Goal: Information Seeking & Learning: Learn about a topic

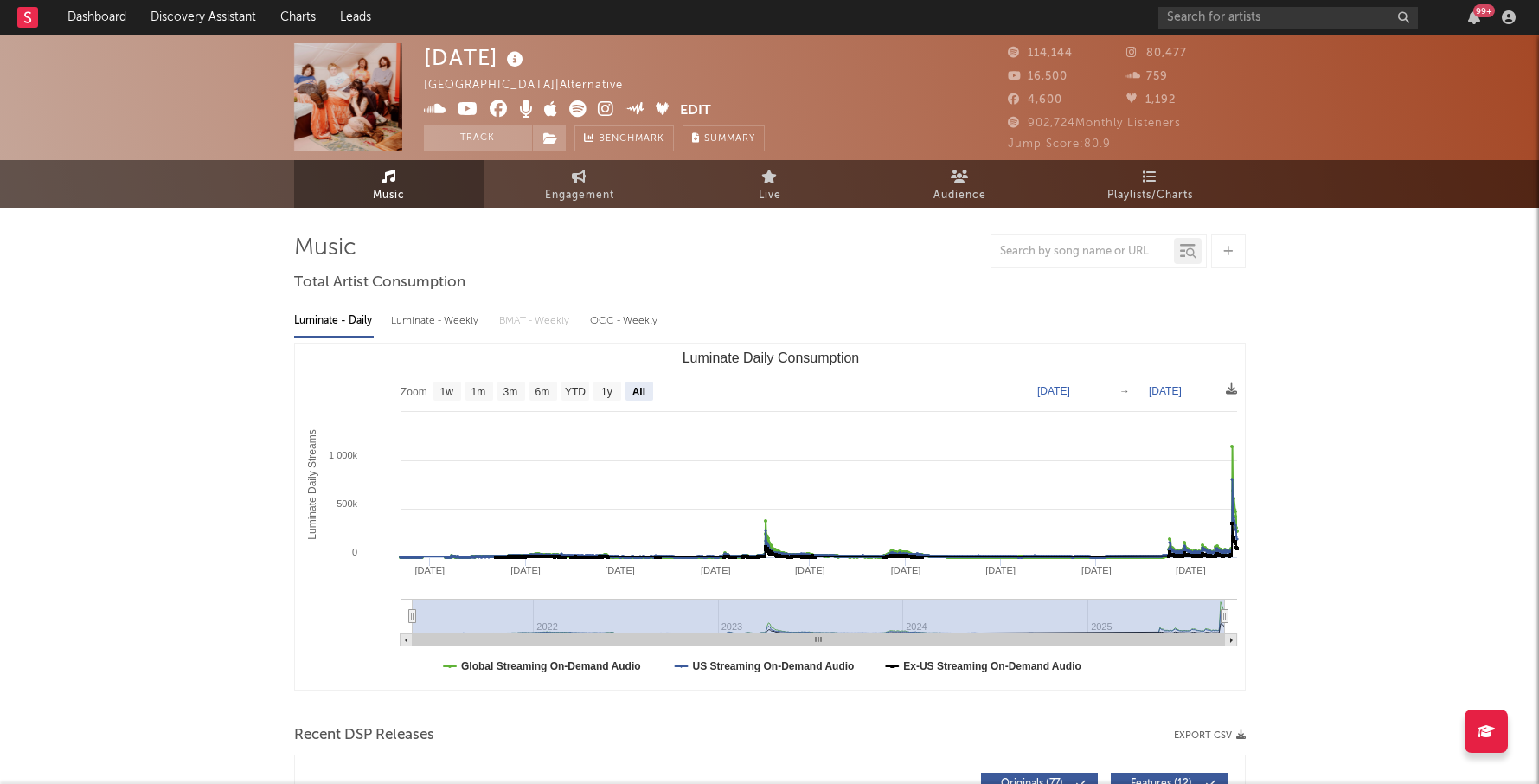
select select "All"
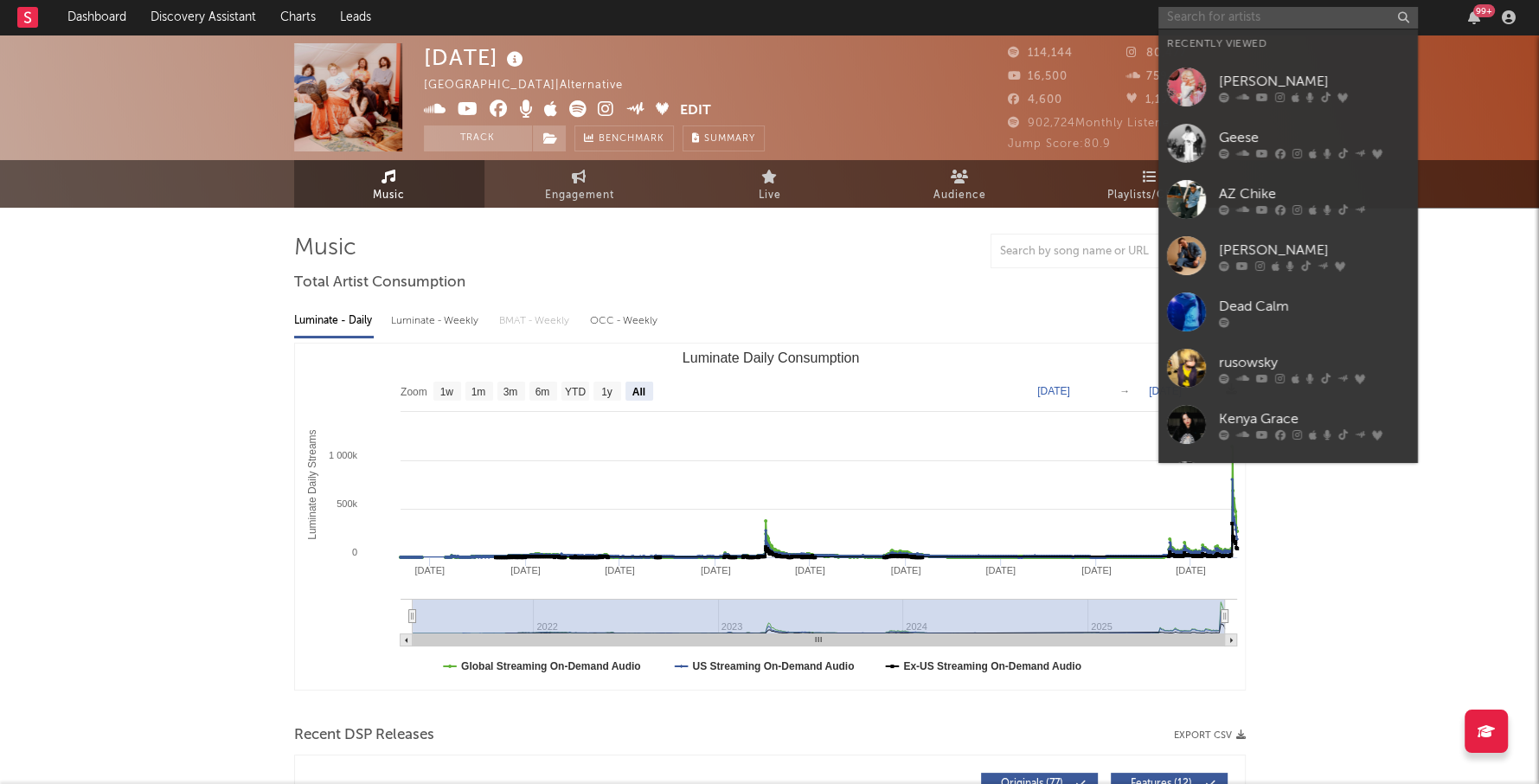
click at [1205, 17] on input "text" at bounding box center [1288, 17] width 259 height 22
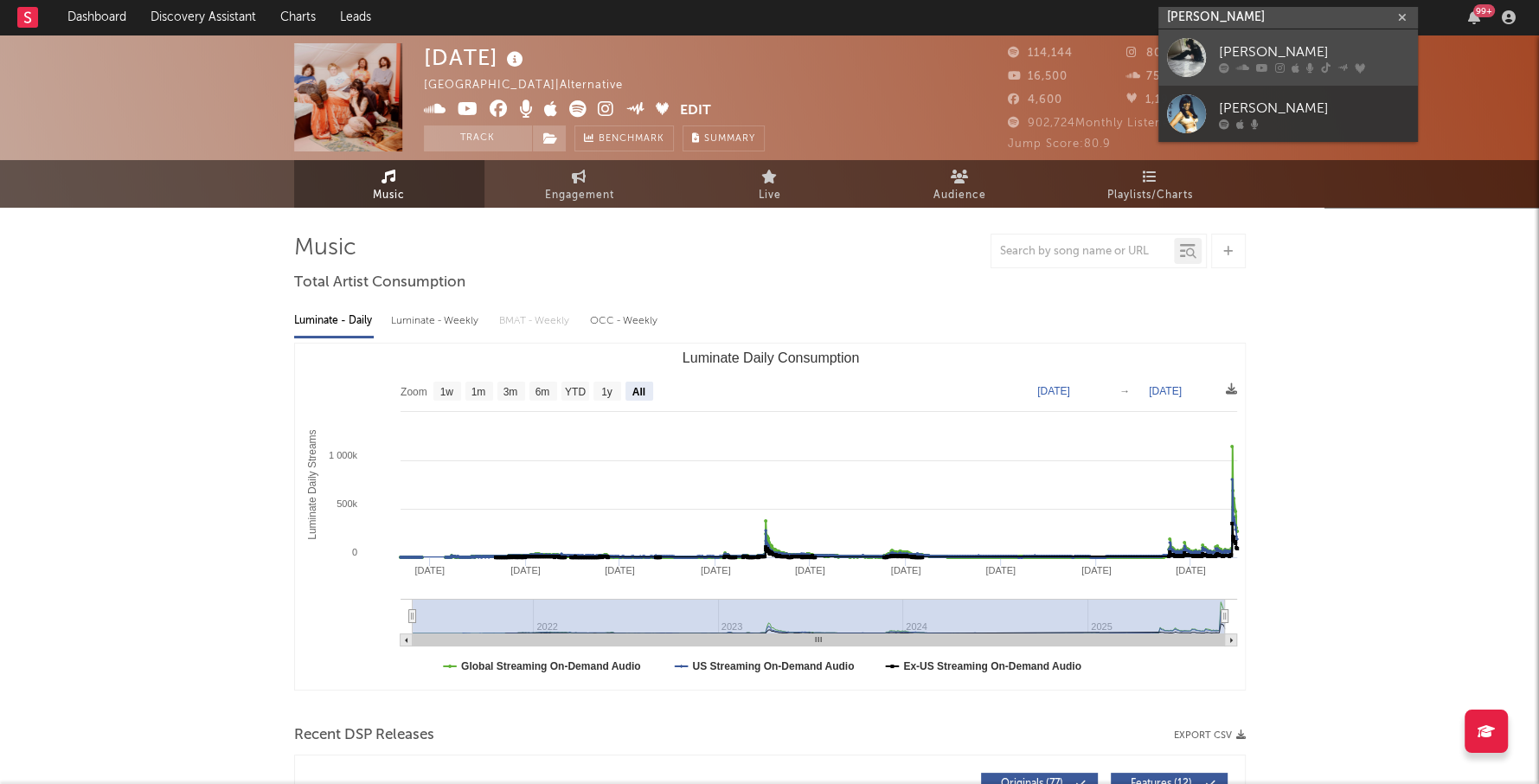
type input "[PERSON_NAME]"
click at [1251, 38] on link "[PERSON_NAME]" at bounding box center [1288, 57] width 259 height 56
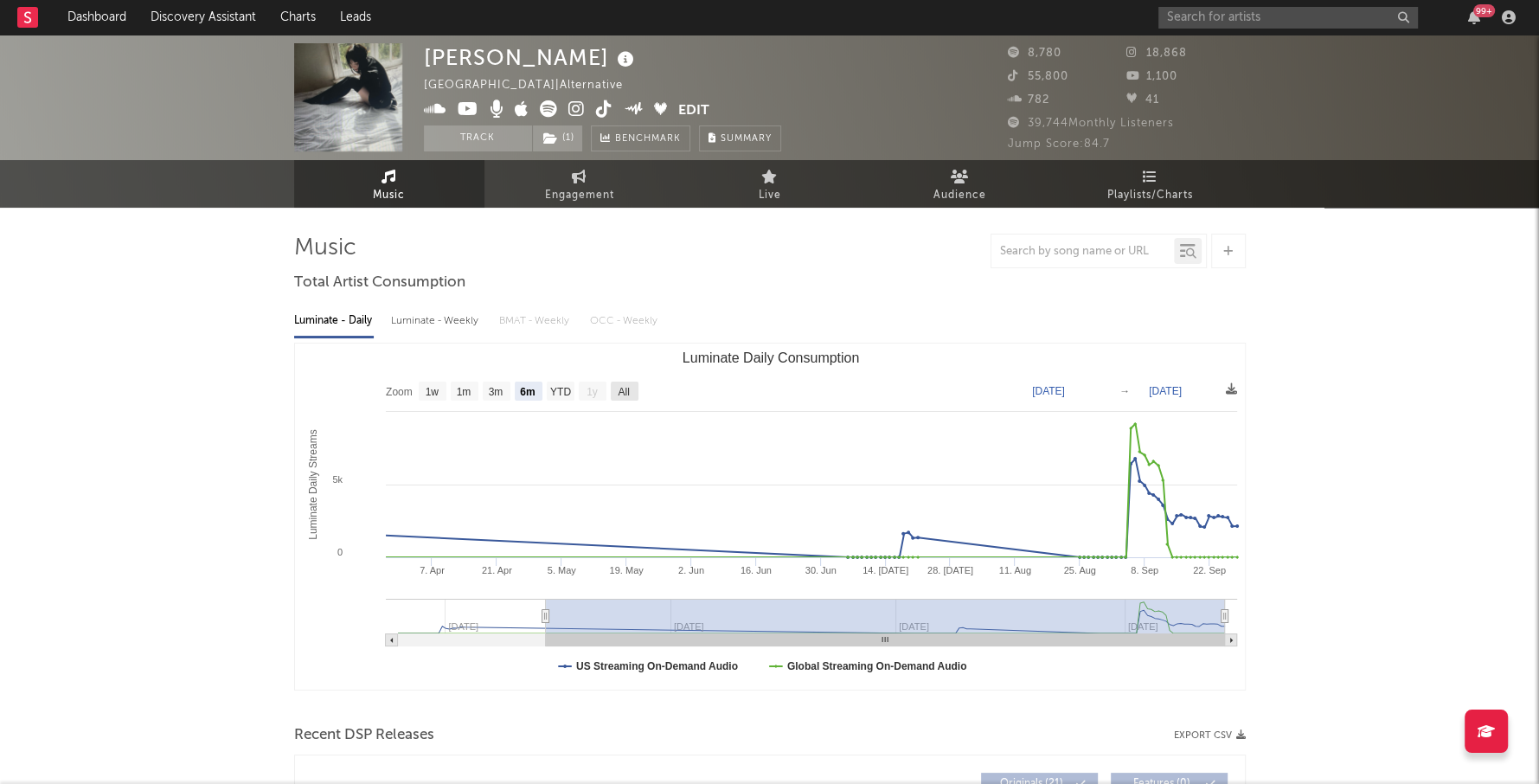
click at [622, 390] on text "All" at bounding box center [623, 392] width 11 height 12
select select "All"
type input "[DATE]"
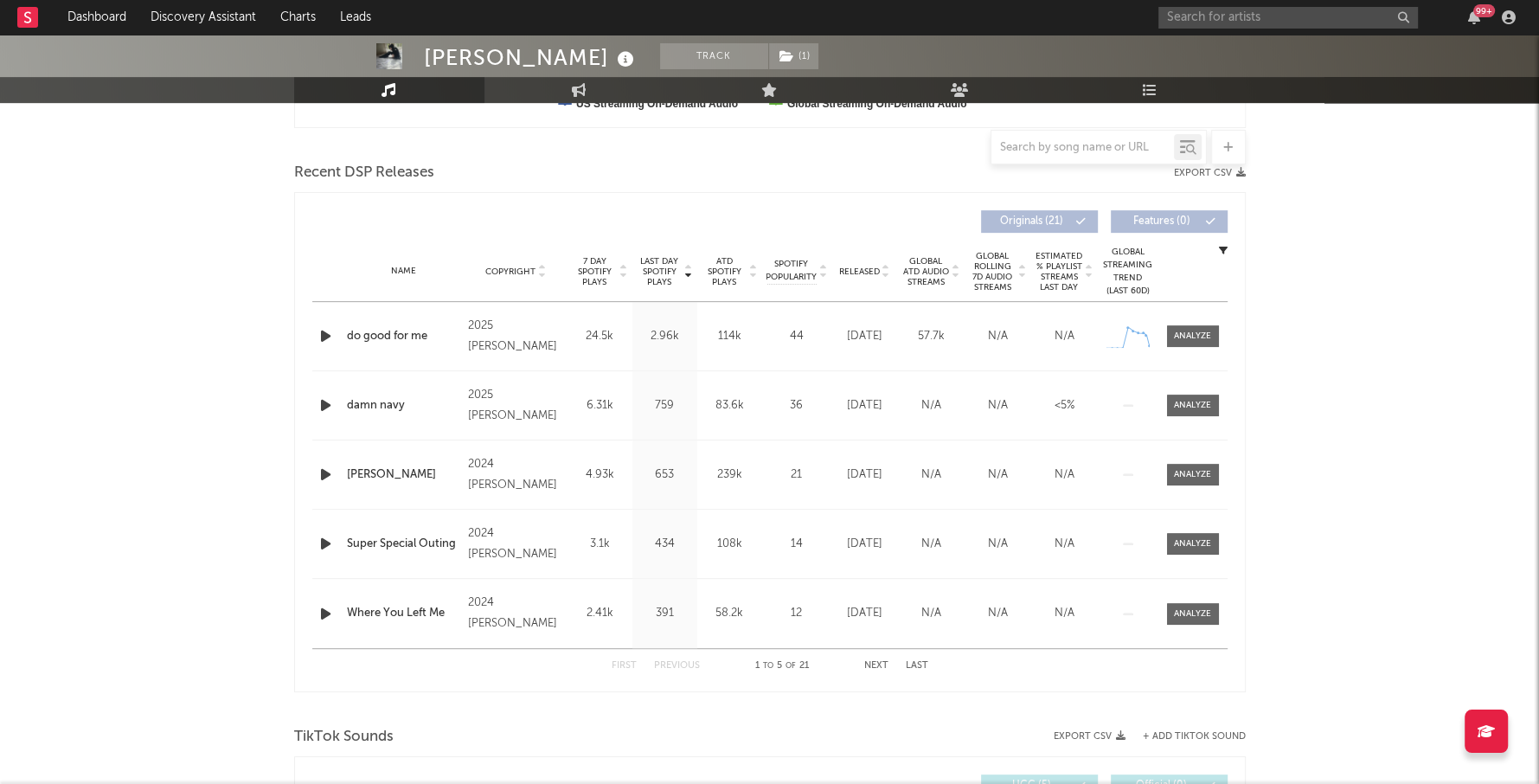
scroll to position [584, 0]
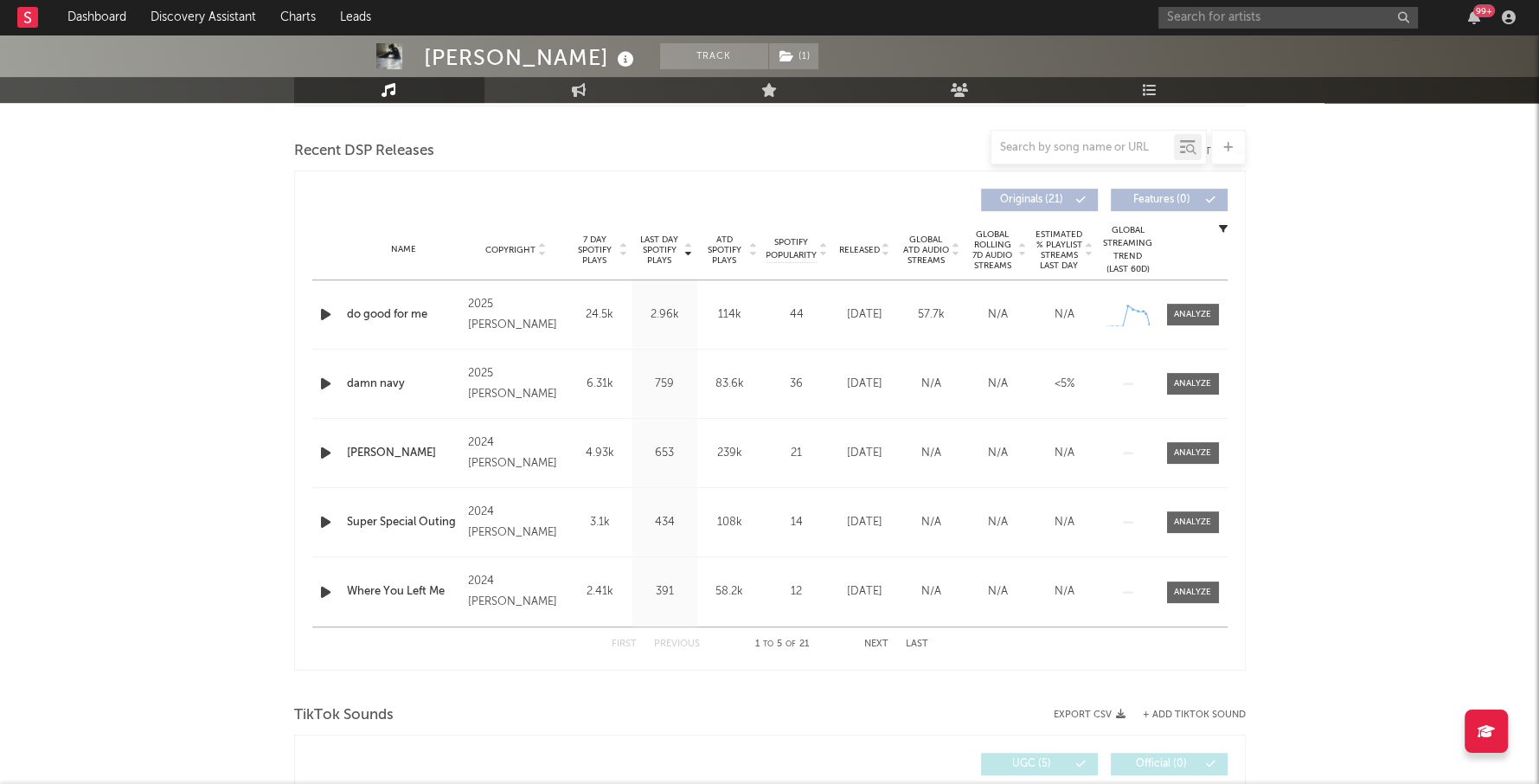
click at [880, 636] on div "First Previous 1 to 5 of 21 Next Last" at bounding box center [770, 644] width 317 height 34
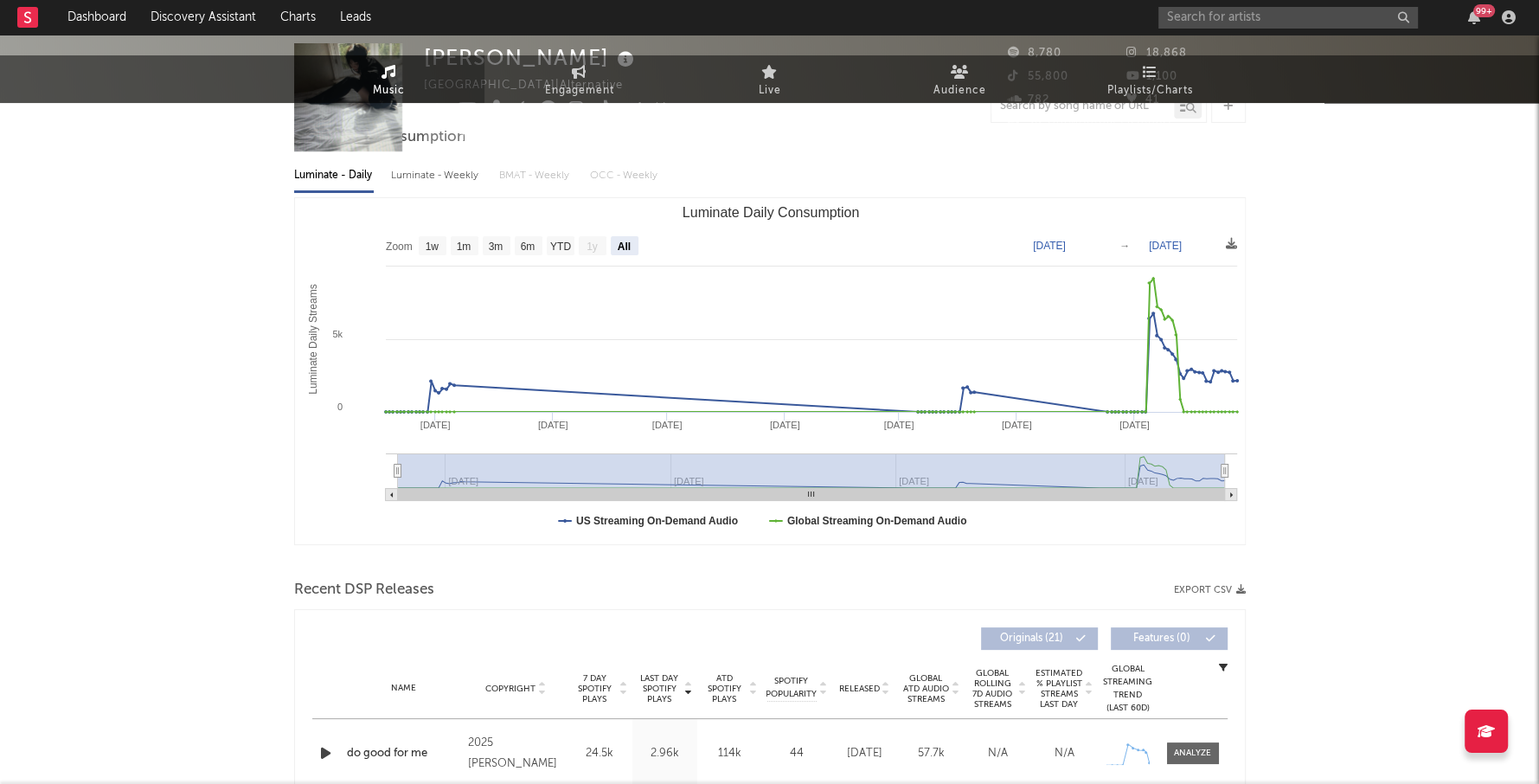
scroll to position [0, 0]
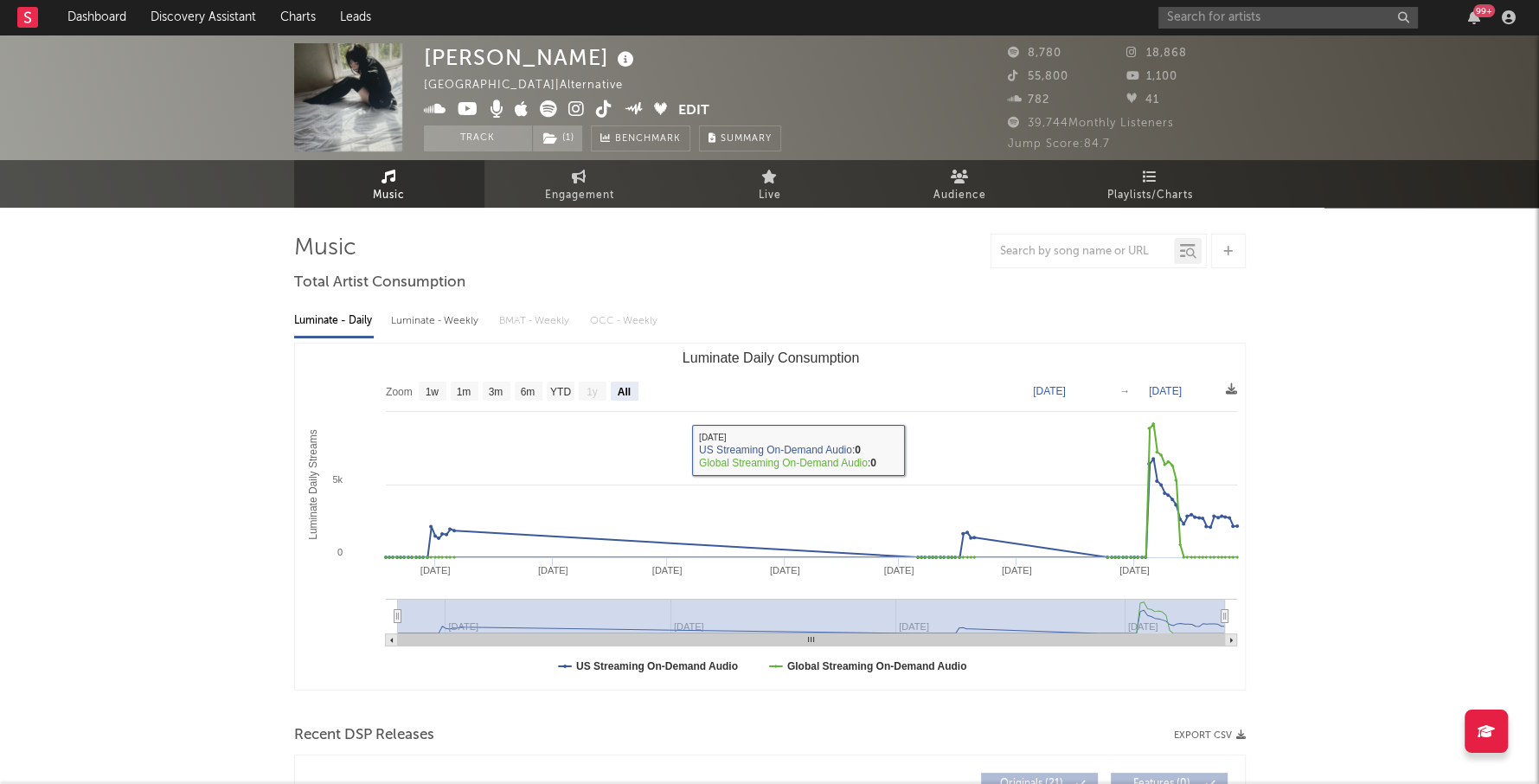
click at [635, 394] on rect "Luminate Daily Consumption" at bounding box center [625, 391] width 28 height 19
select select "All"
click at [1233, 15] on input "text" at bounding box center [1288, 17] width 259 height 22
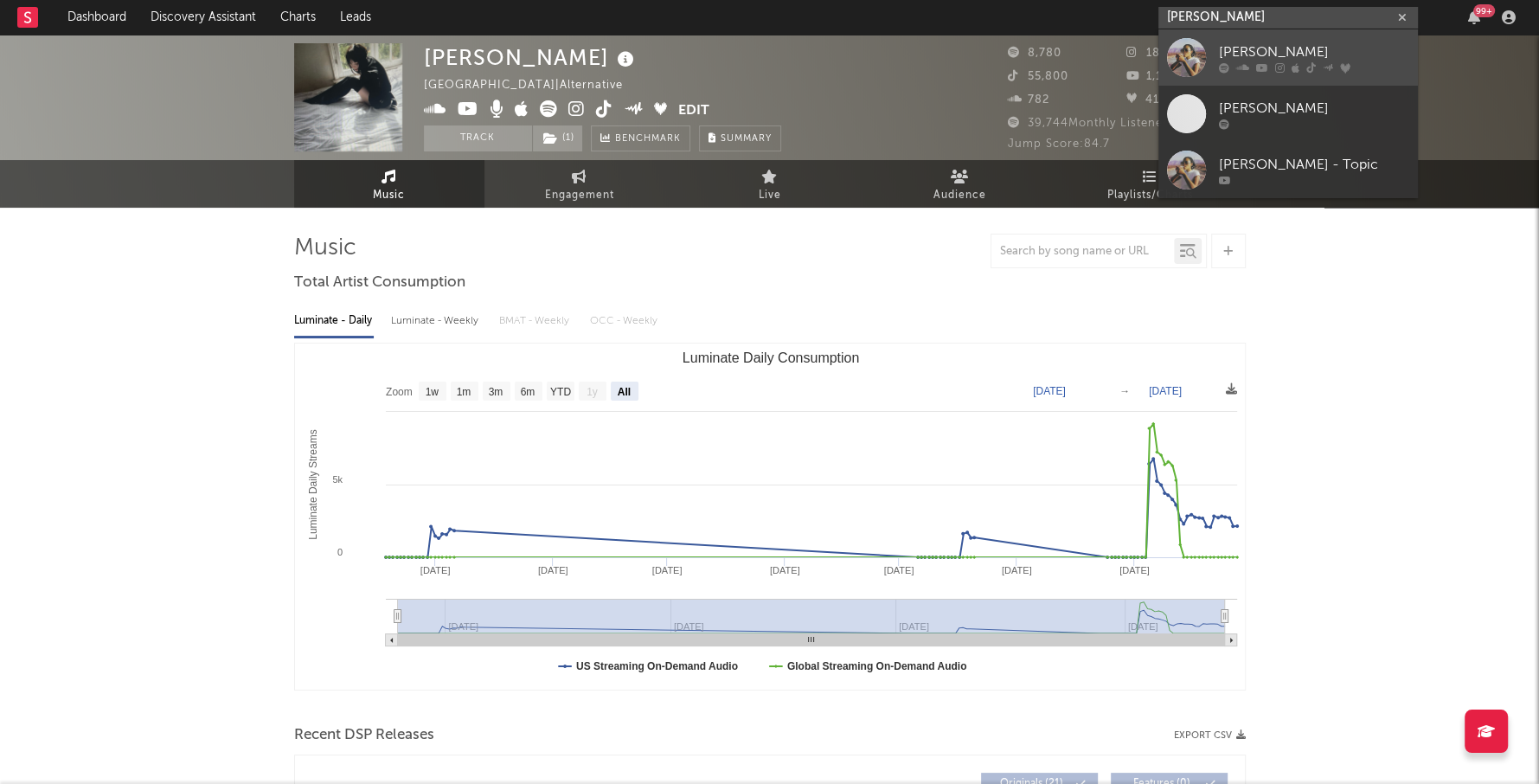
type input "[PERSON_NAME]"
click at [1257, 39] on link "[PERSON_NAME]" at bounding box center [1288, 57] width 259 height 56
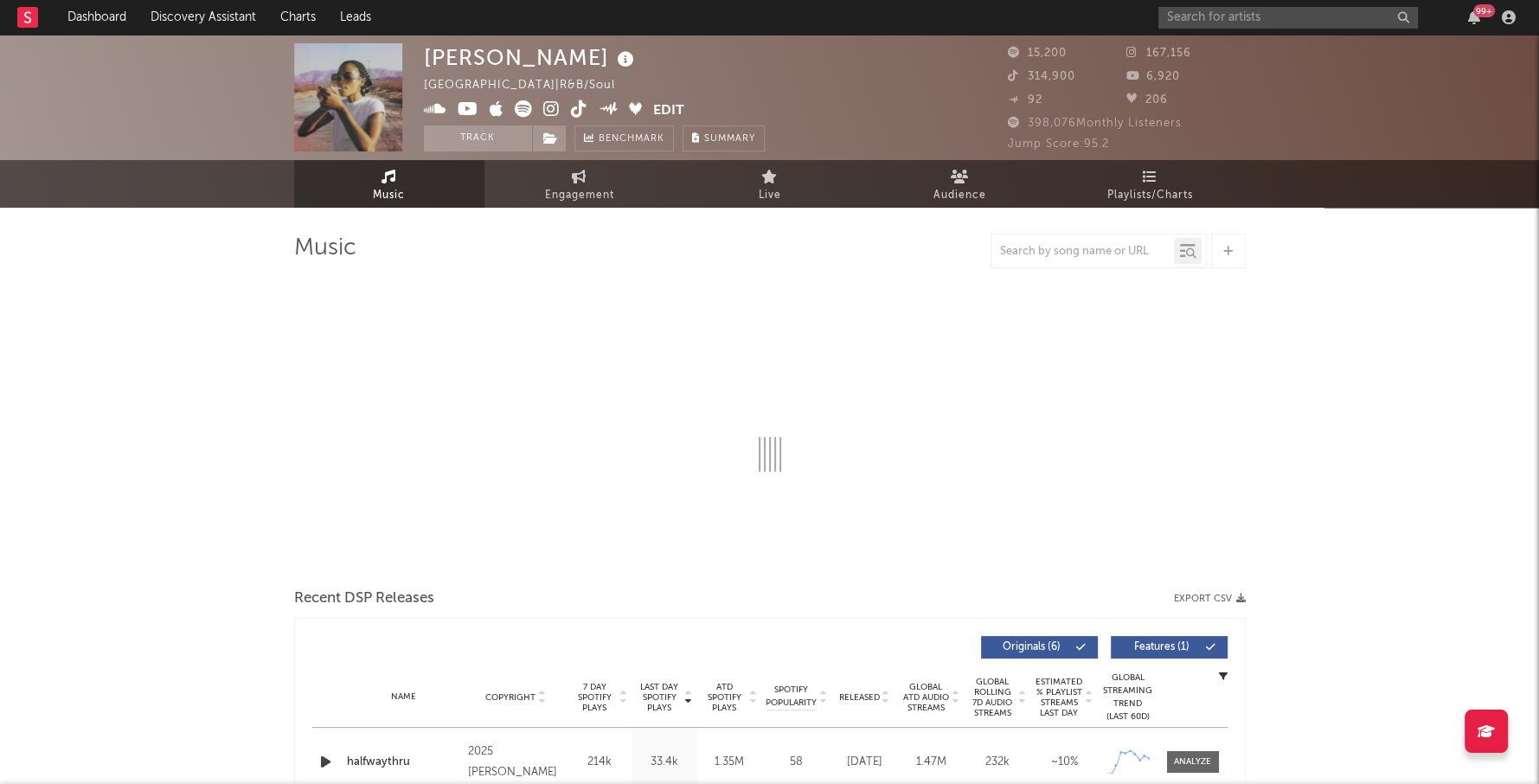
select select "6m"
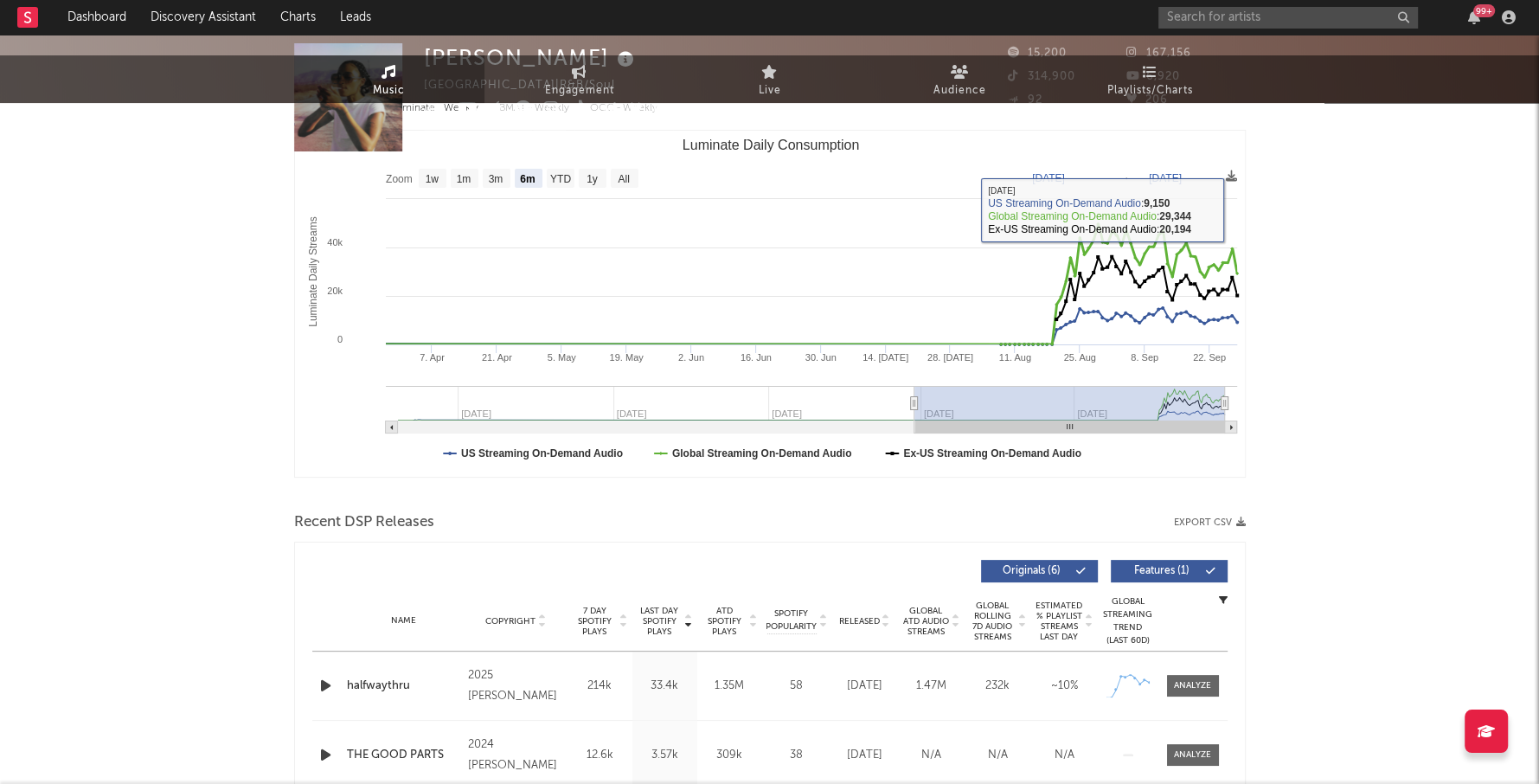
scroll to position [378, 0]
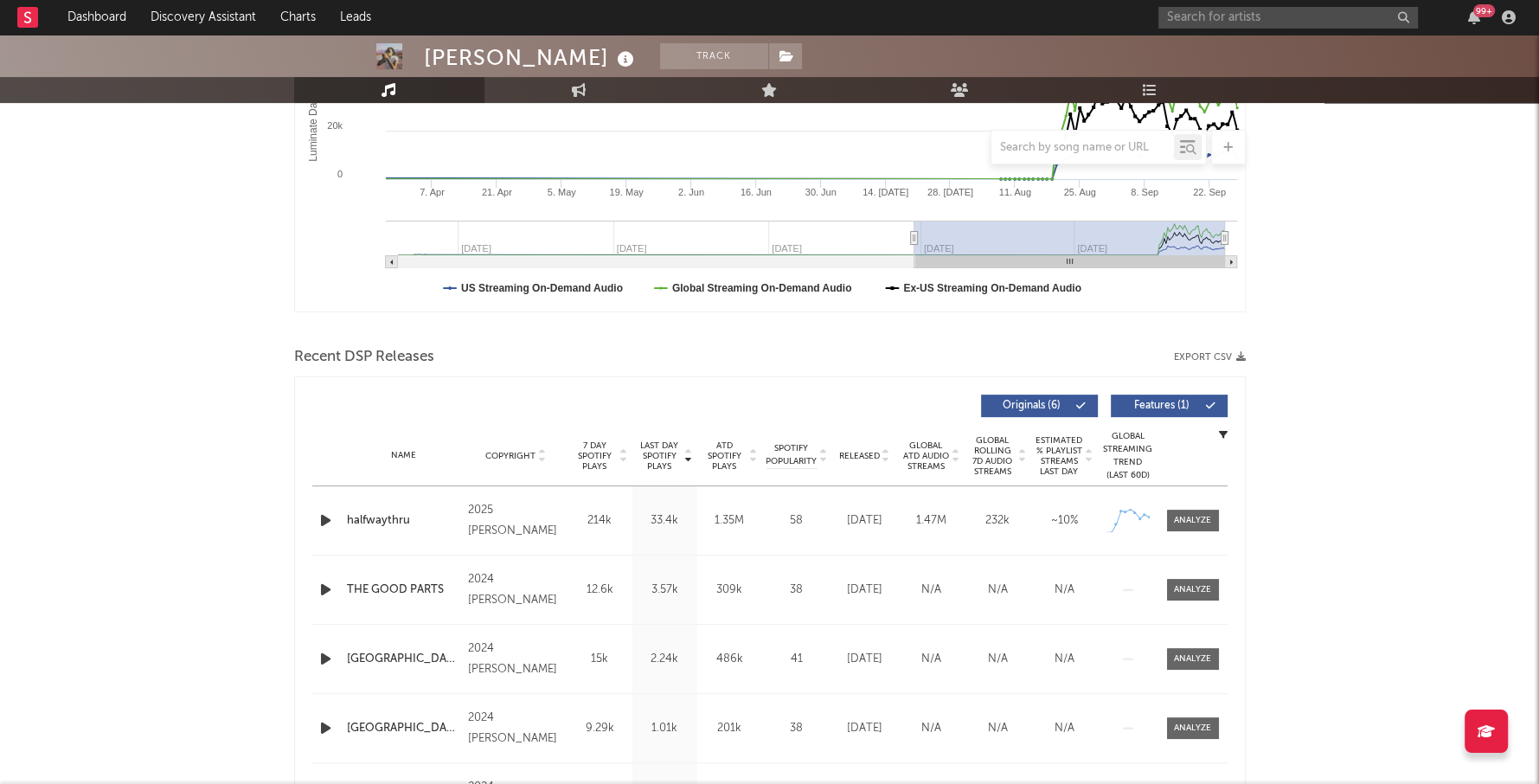
click at [326, 514] on icon "button" at bounding box center [325, 520] width 18 height 22
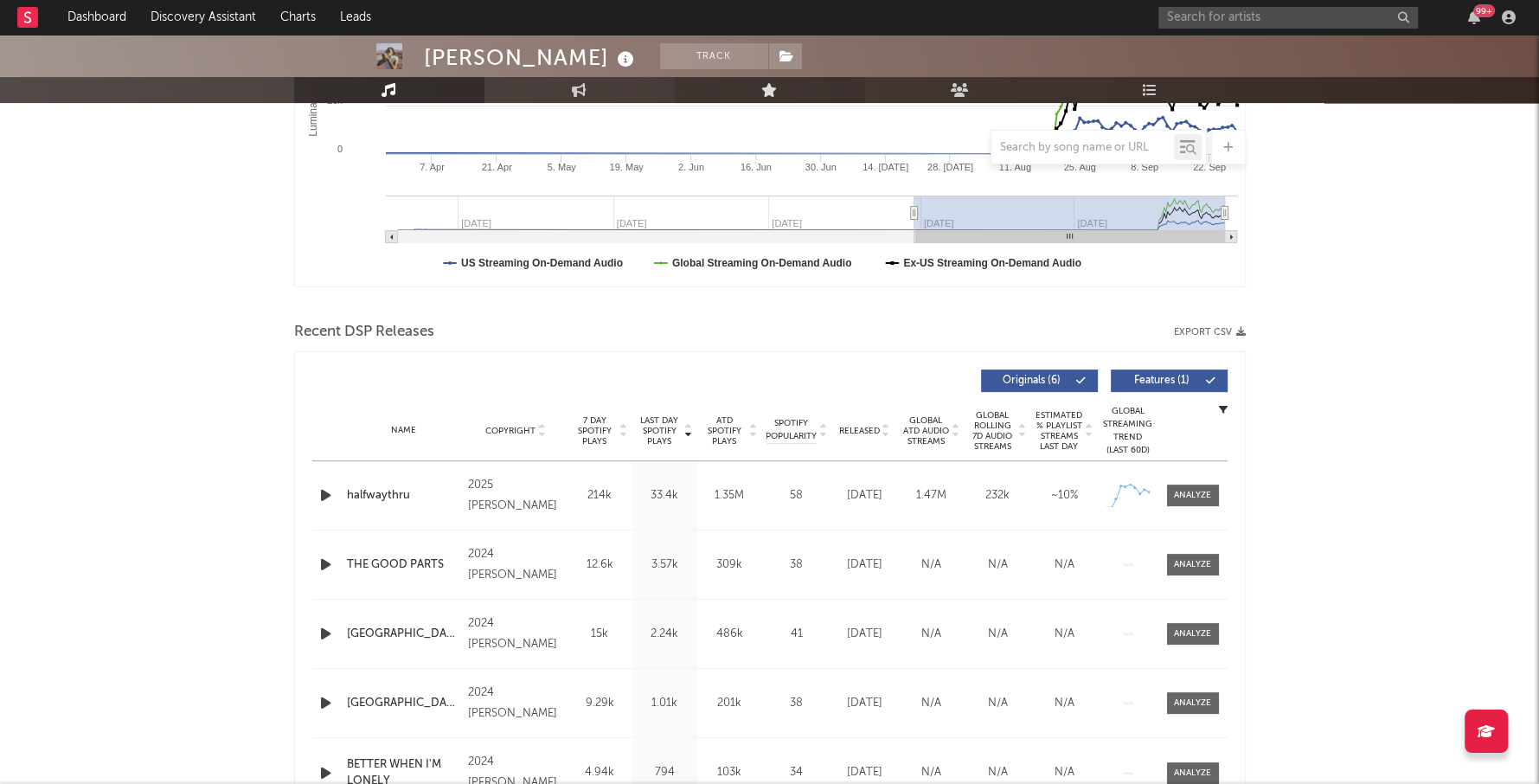
scroll to position [0, 0]
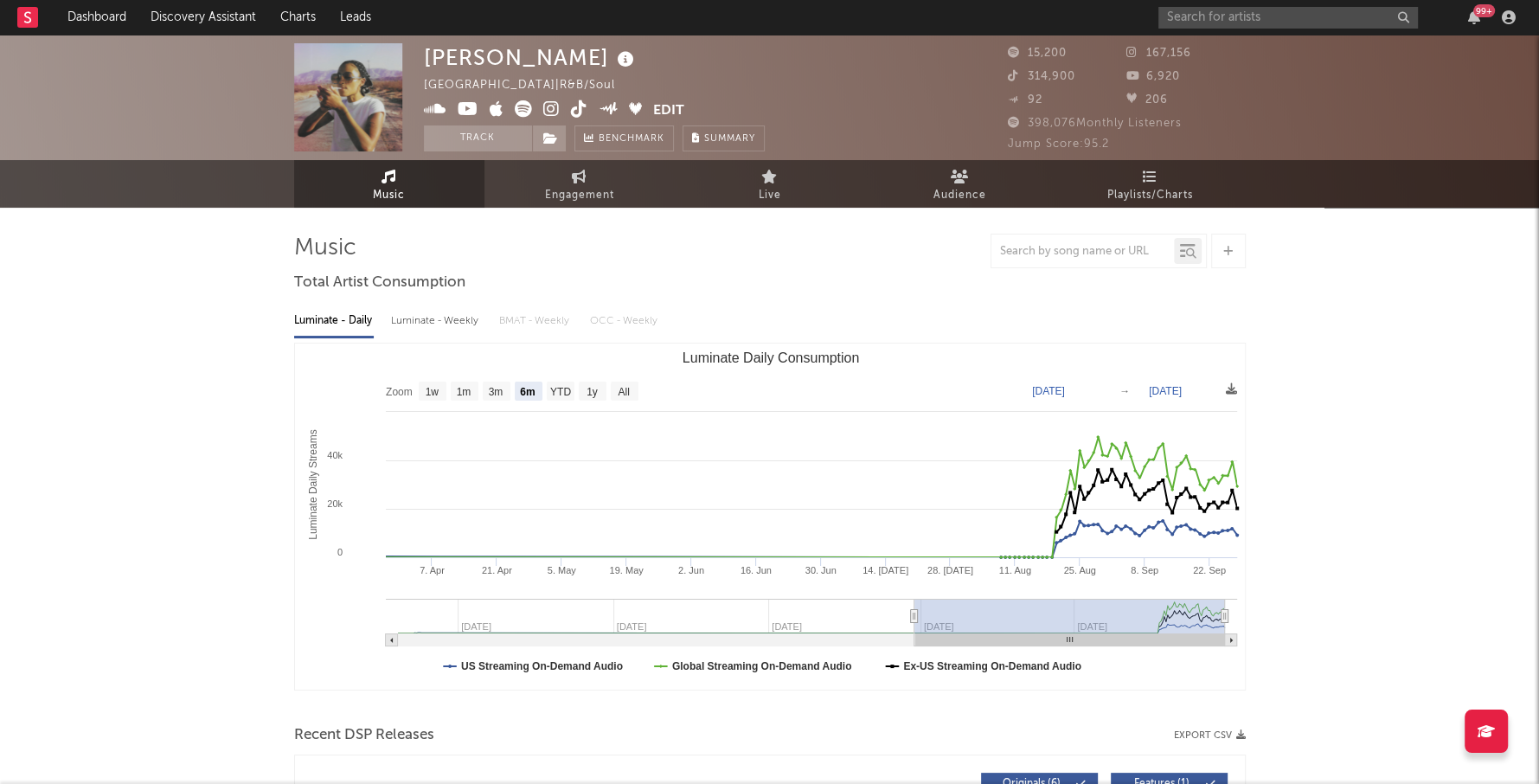
click at [551, 102] on icon at bounding box center [552, 109] width 17 height 17
click at [1260, 17] on input "text" at bounding box center [1288, 17] width 259 height 22
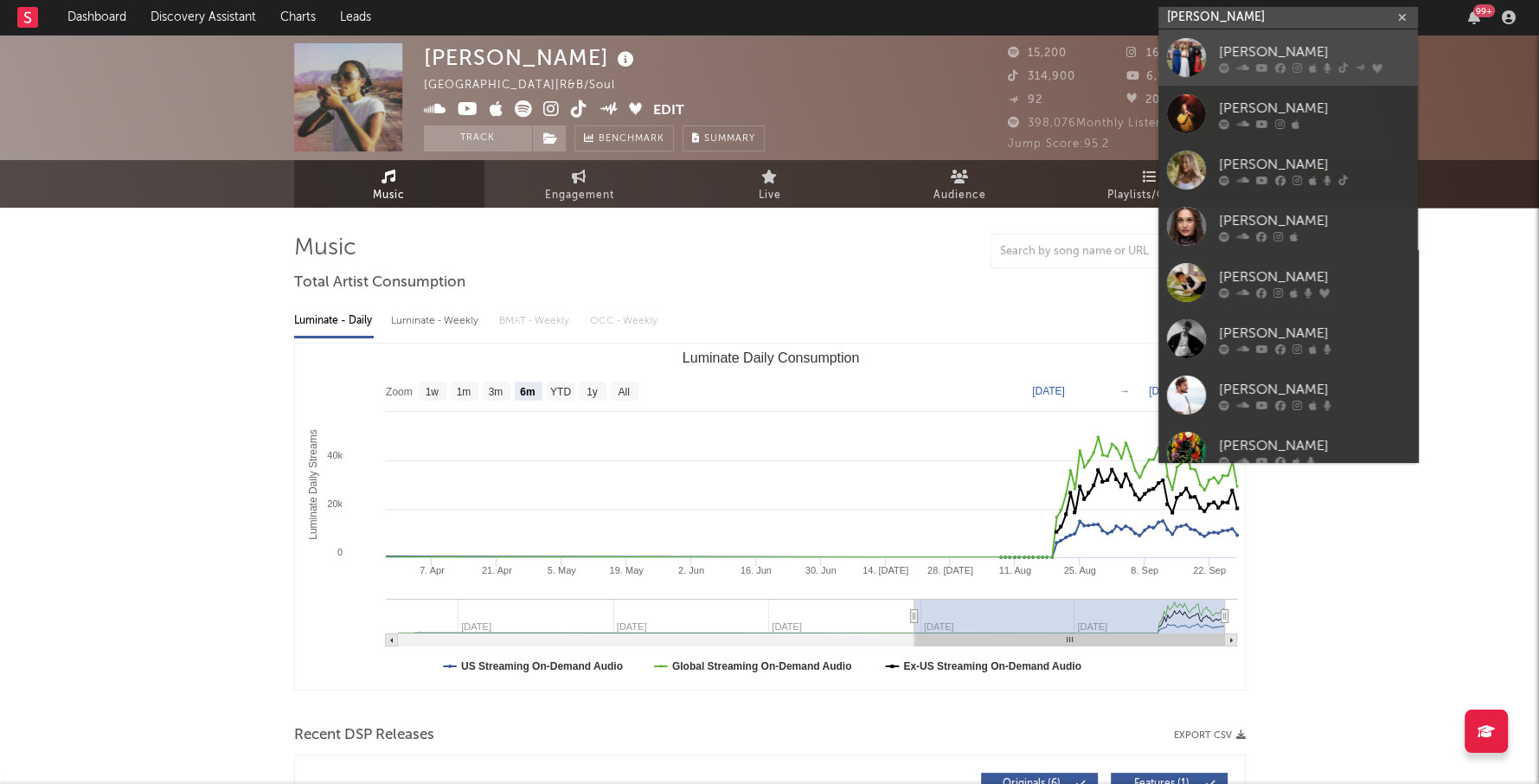
type input "[PERSON_NAME]"
click at [1270, 42] on div "[PERSON_NAME]" at bounding box center [1313, 52] width 190 height 21
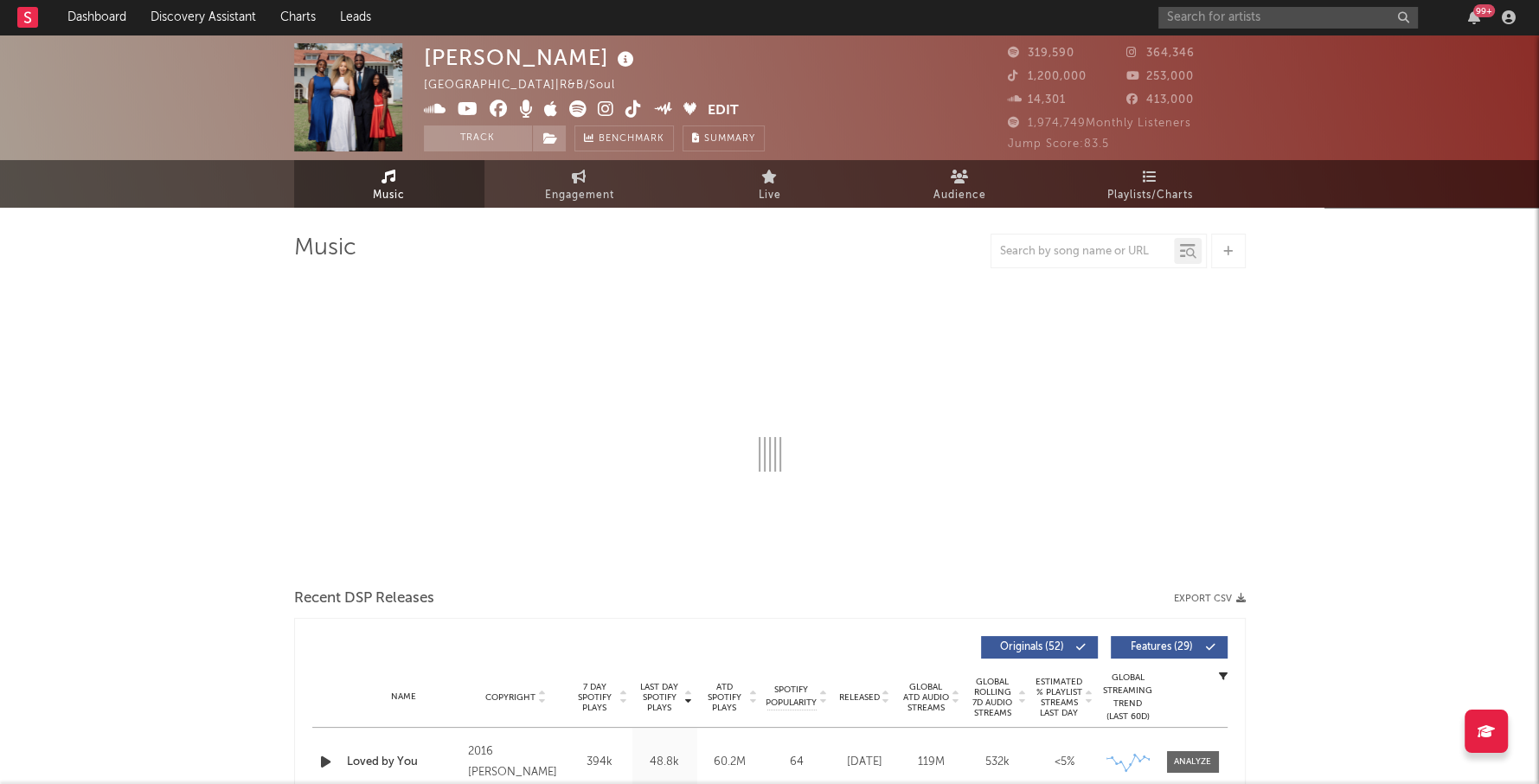
select select "6m"
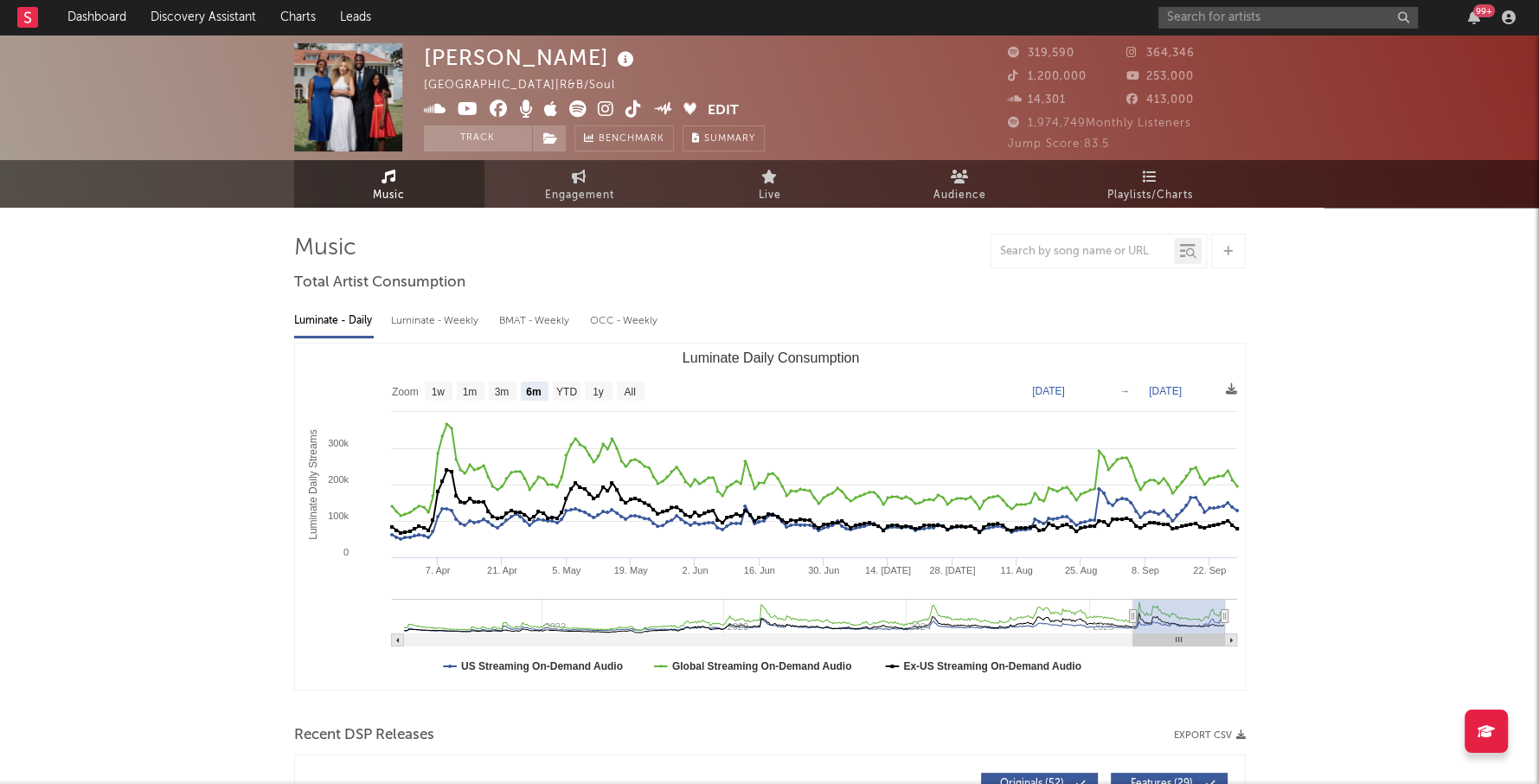
click at [605, 111] on icon at bounding box center [606, 109] width 17 height 17
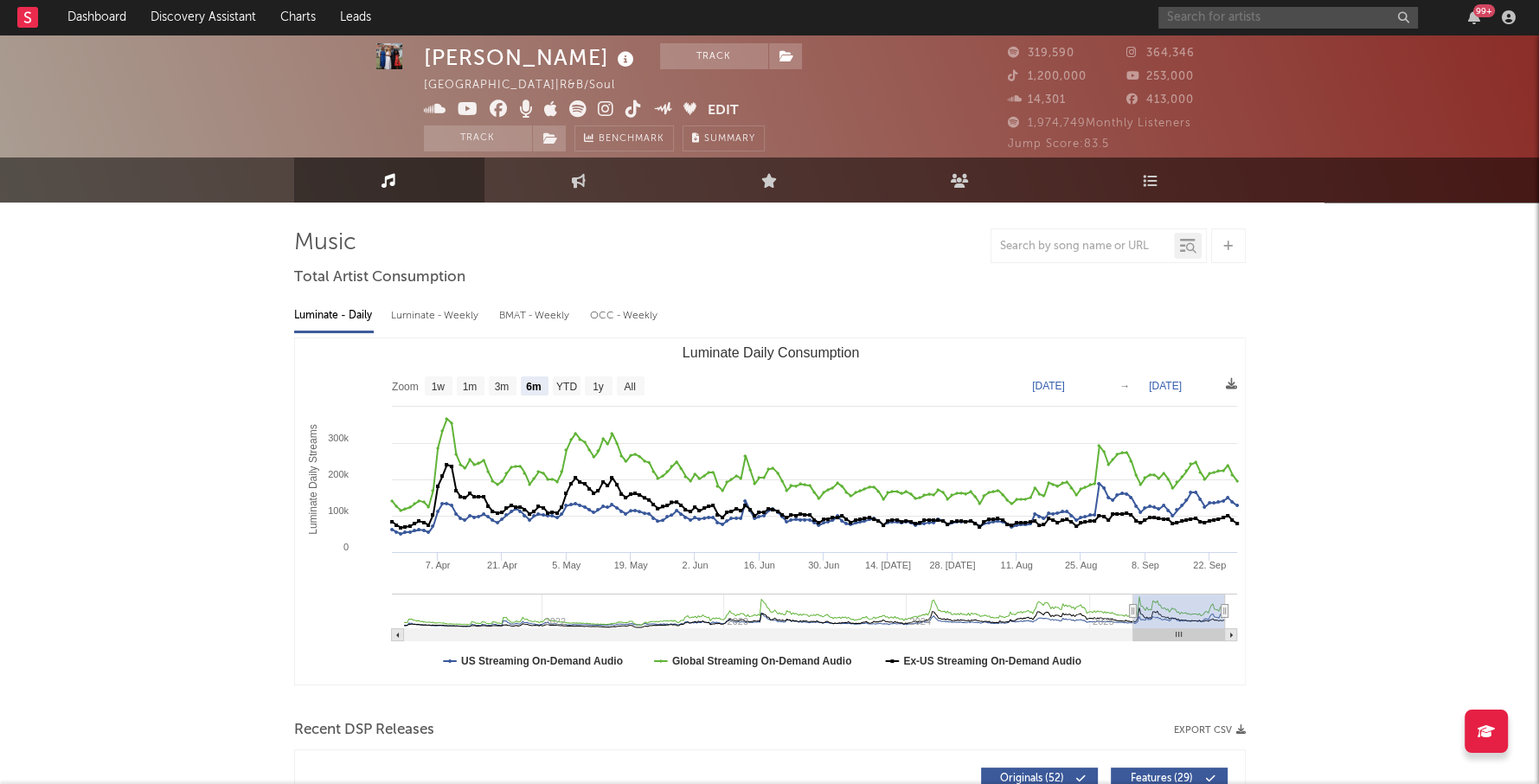
click at [1203, 17] on input "text" at bounding box center [1288, 17] width 259 height 22
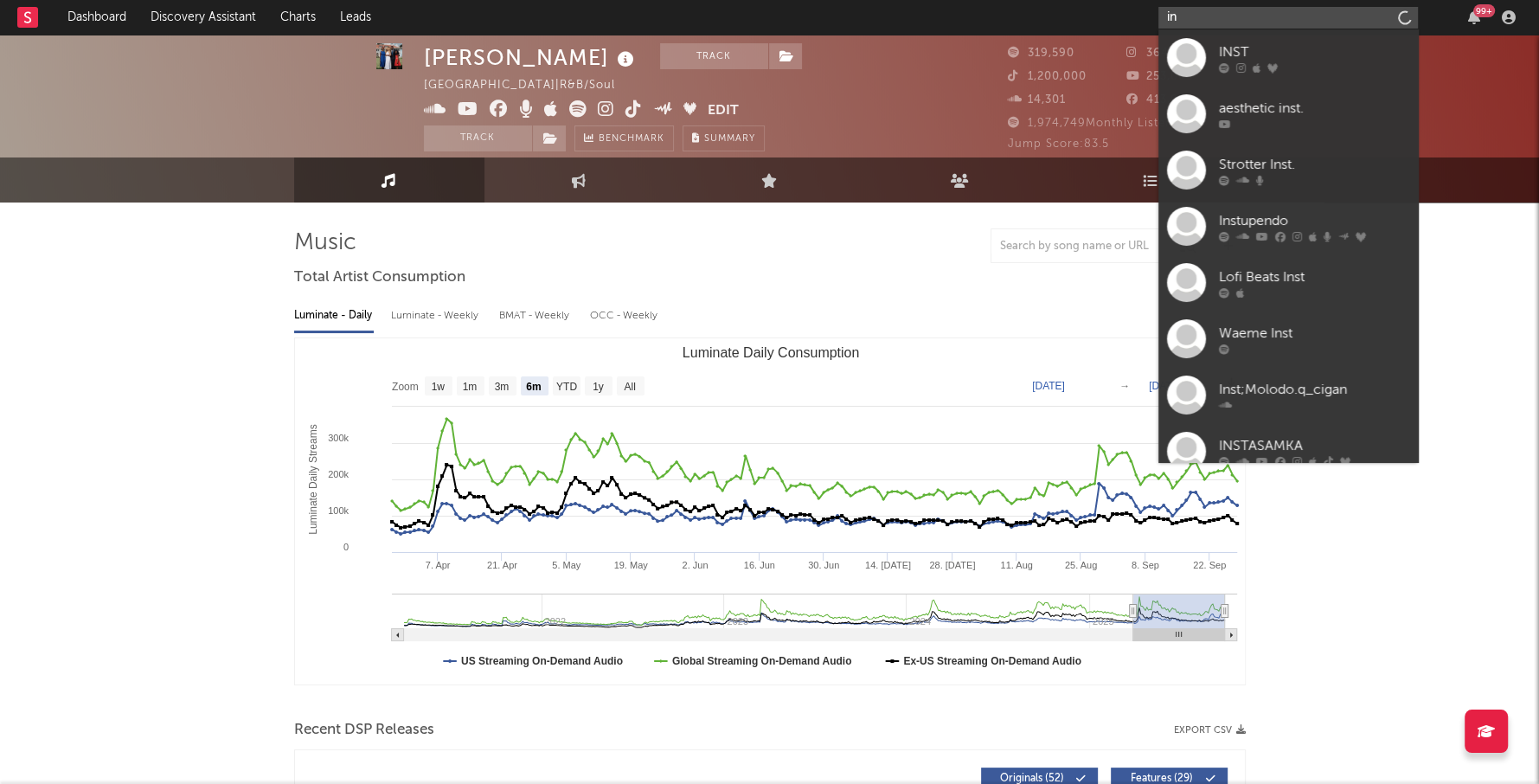
type input "i"
type input "l"
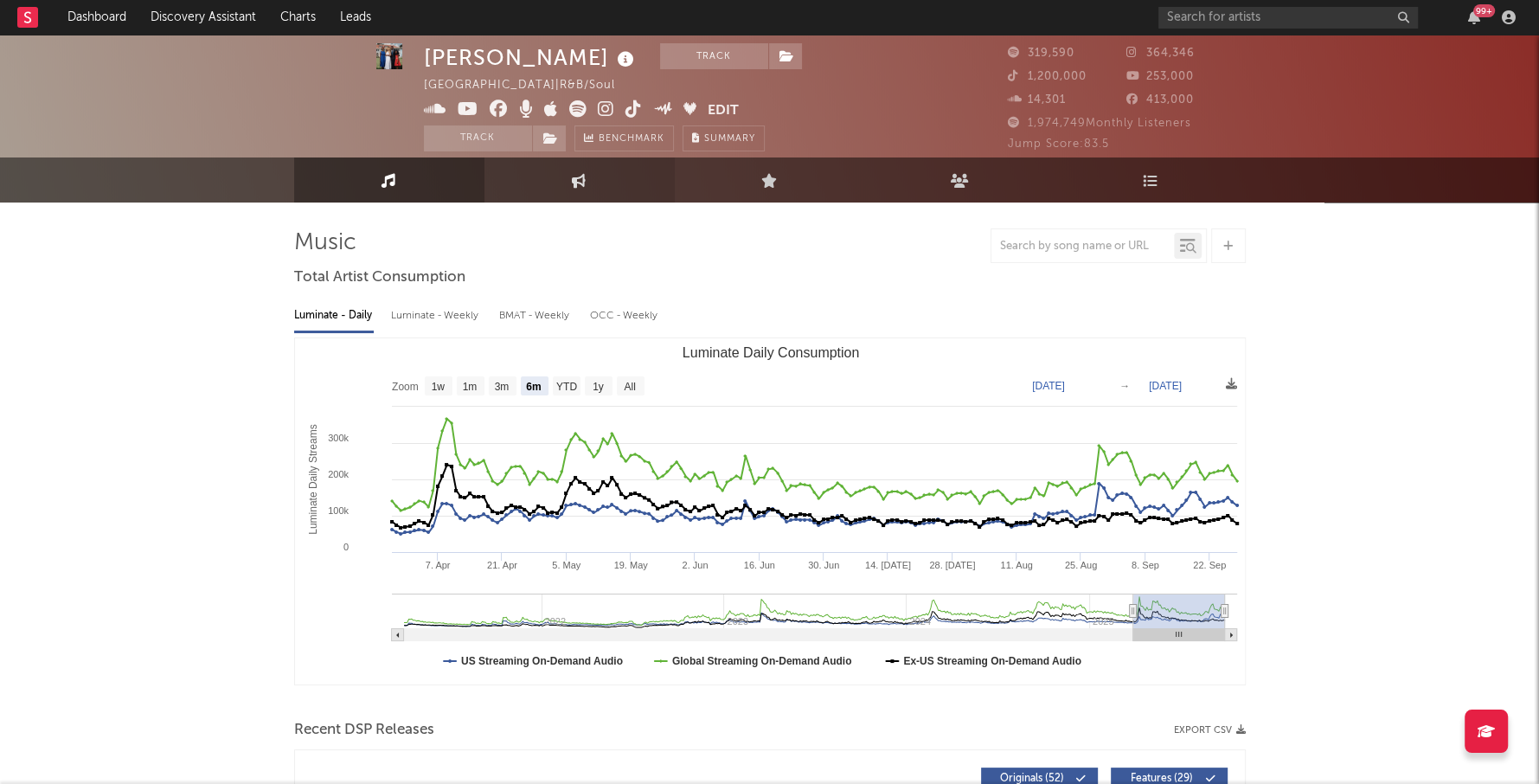
click at [580, 182] on icon at bounding box center [579, 181] width 15 height 15
select select "1w"
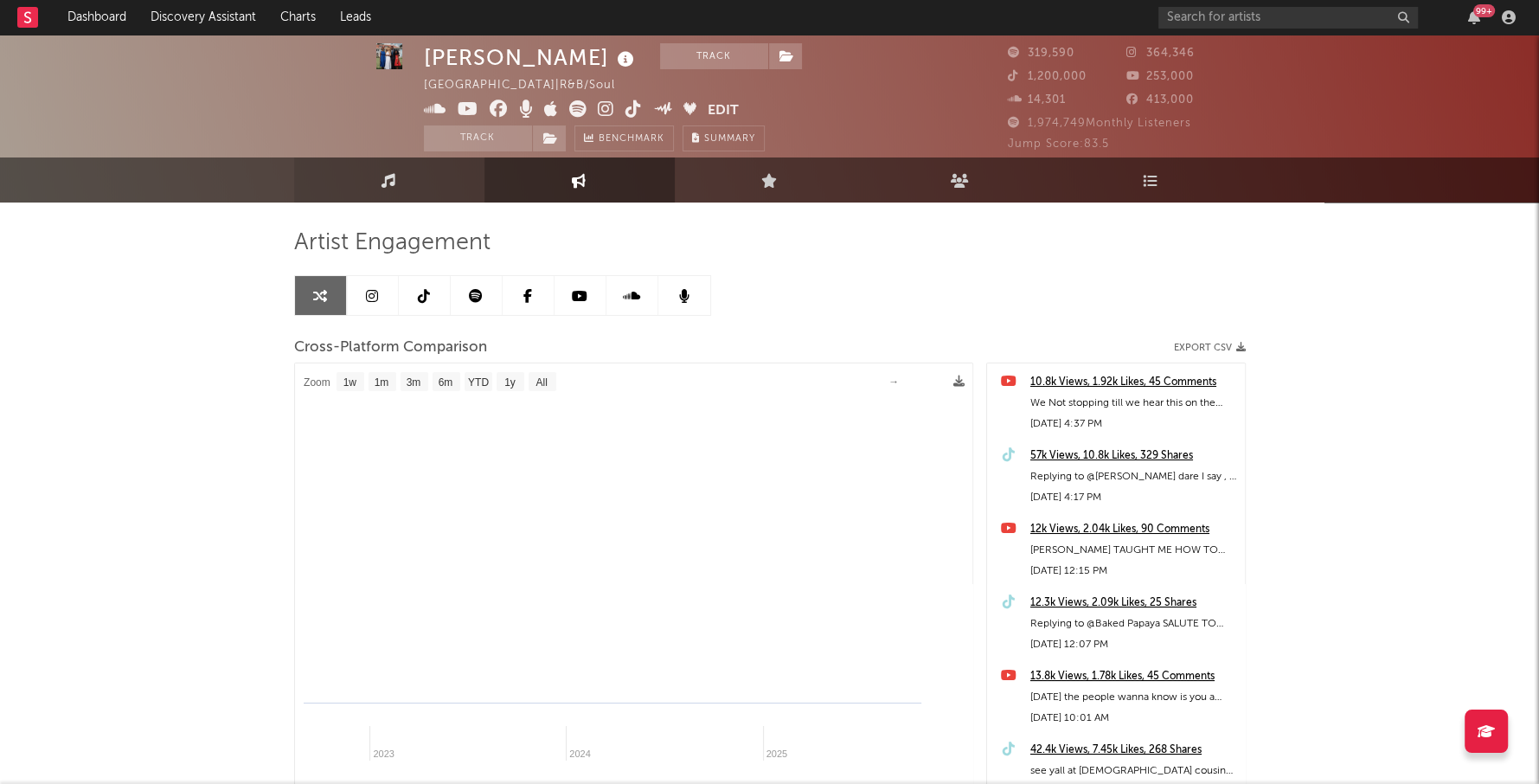
select select "1m"
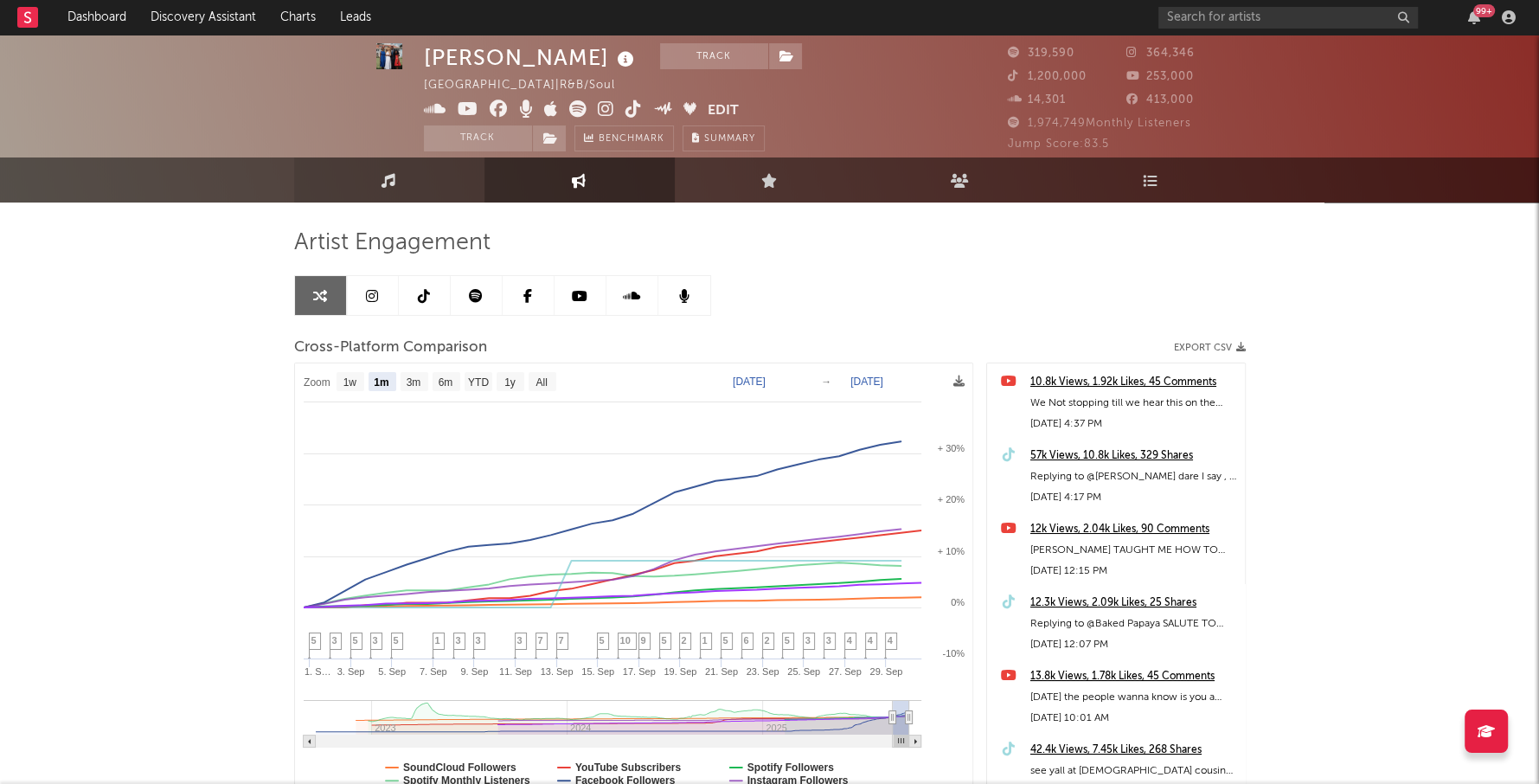
click at [396, 166] on link "Music" at bounding box center [389, 180] width 190 height 45
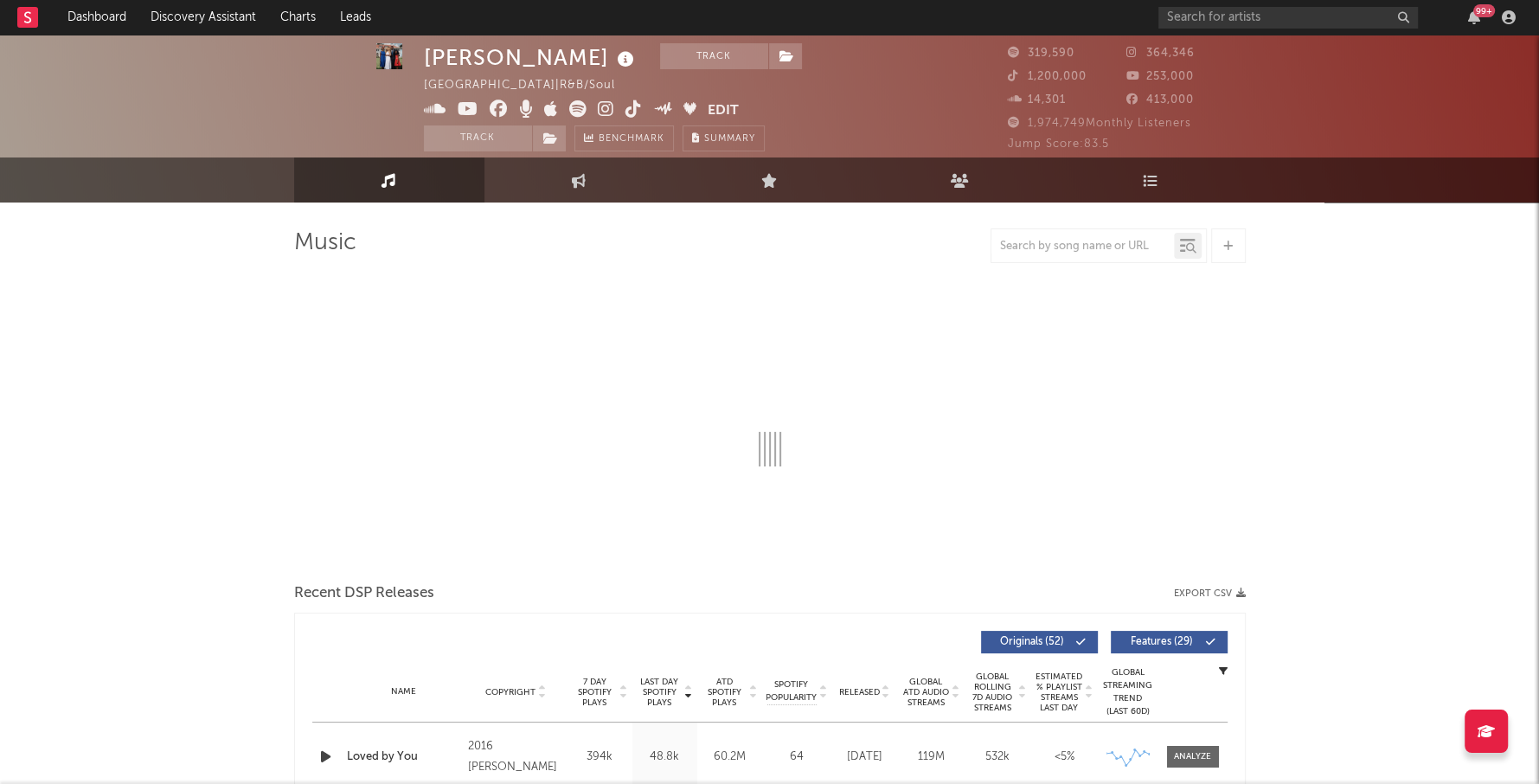
select select "6m"
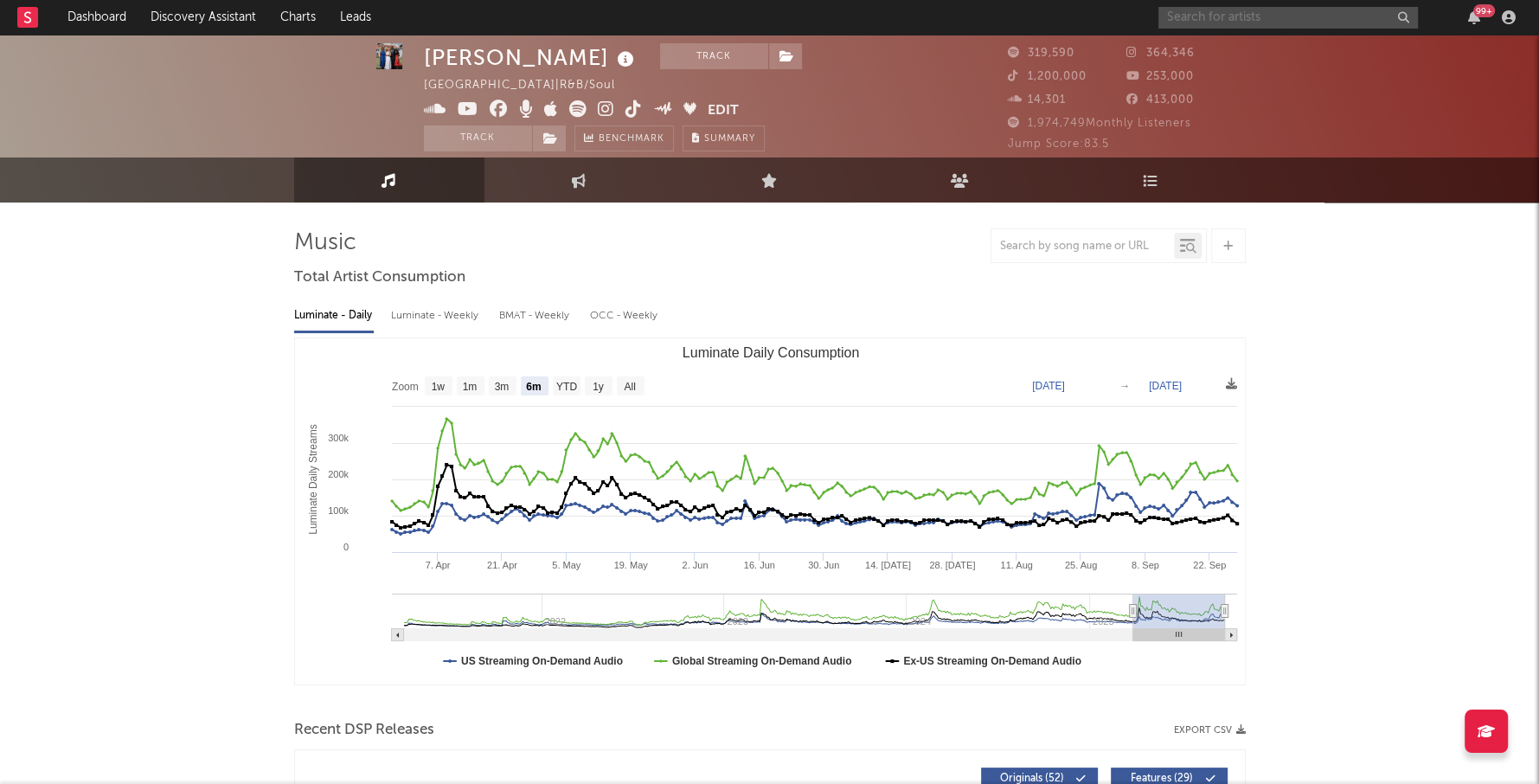
click at [1237, 20] on input "text" at bounding box center [1288, 17] width 259 height 22
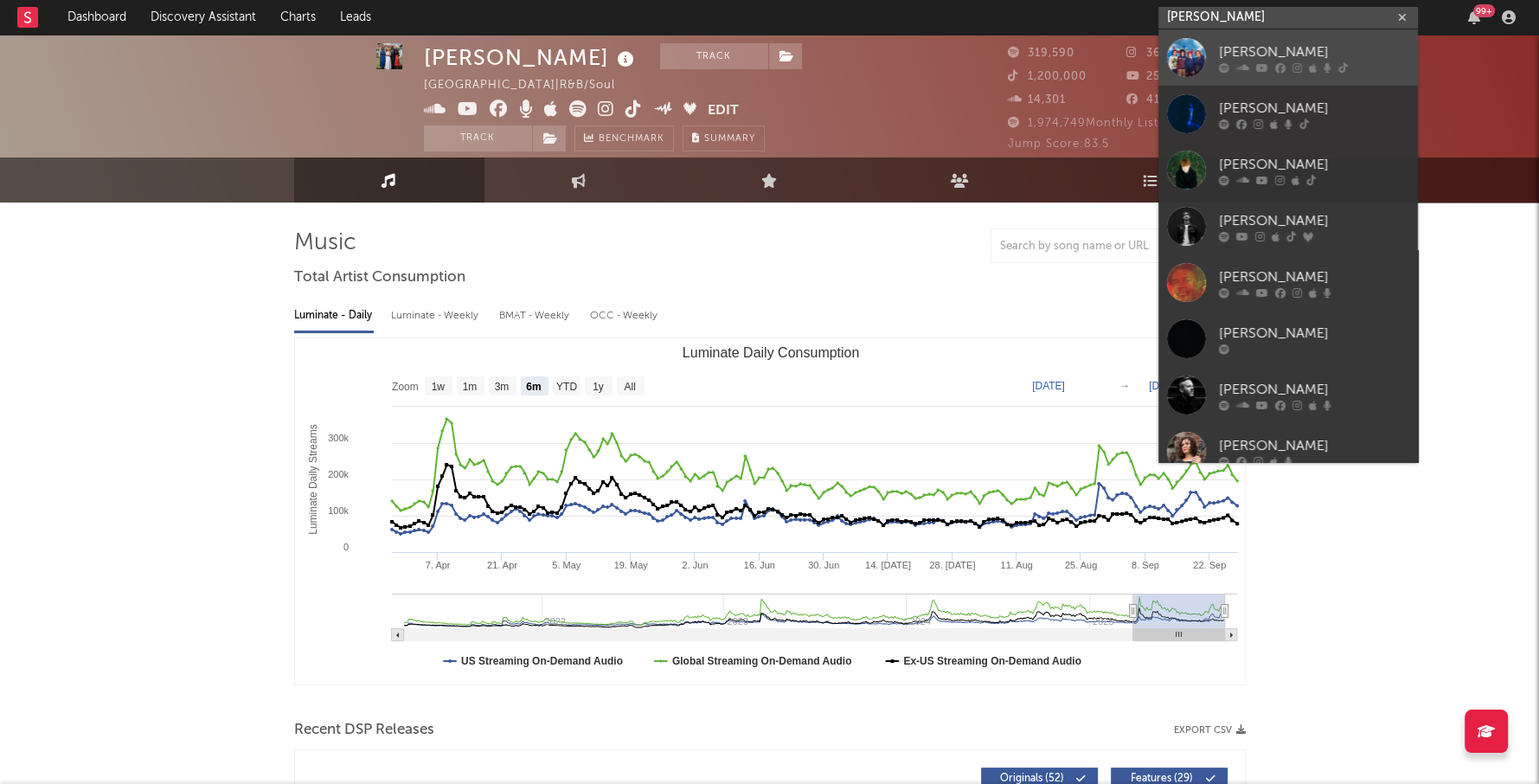
type input "[PERSON_NAME]"
click at [1258, 37] on link "[PERSON_NAME]" at bounding box center [1288, 57] width 259 height 56
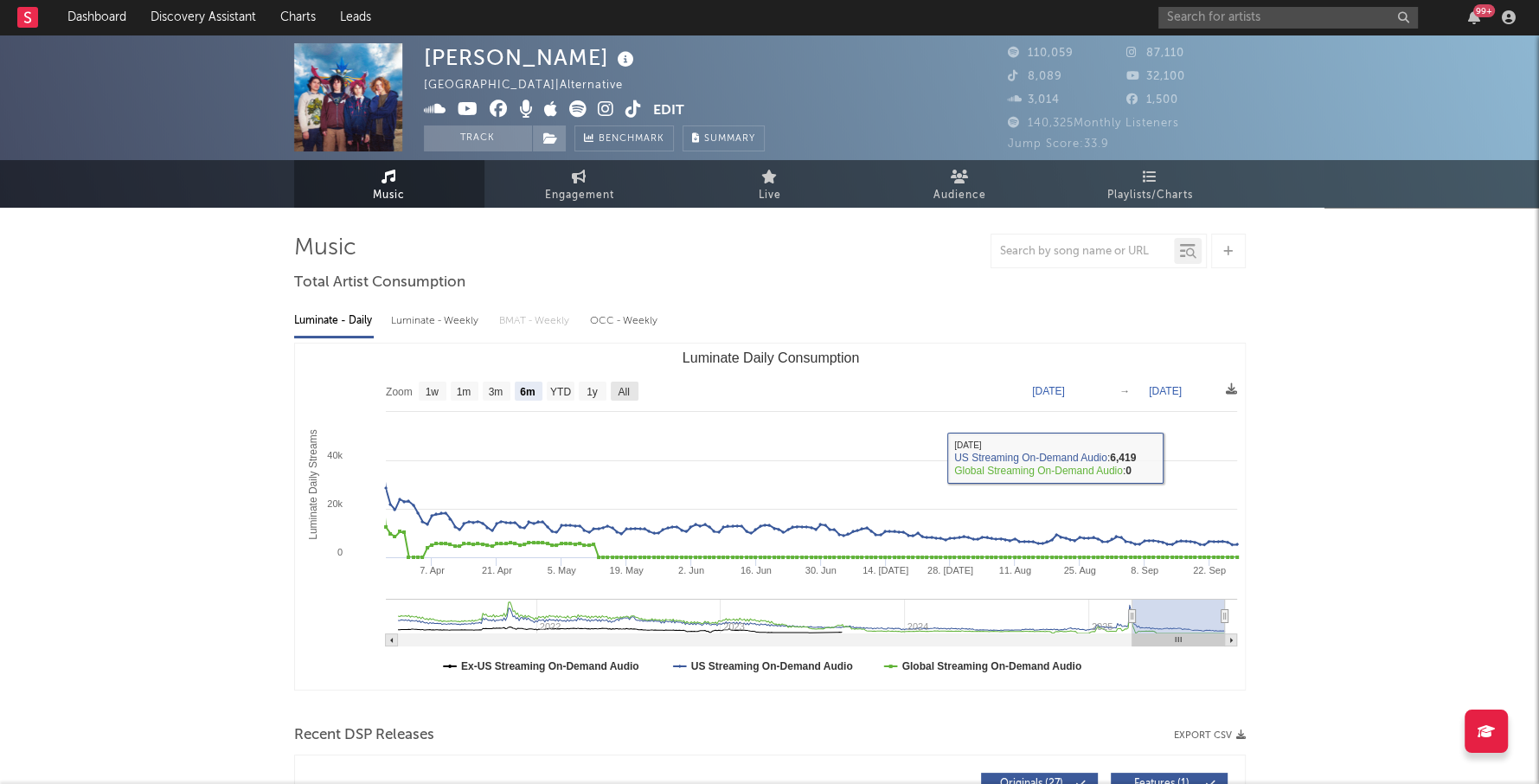
click at [633, 393] on rect "Luminate Daily Consumption" at bounding box center [625, 391] width 28 height 19
select select "All"
type input "[DATE]"
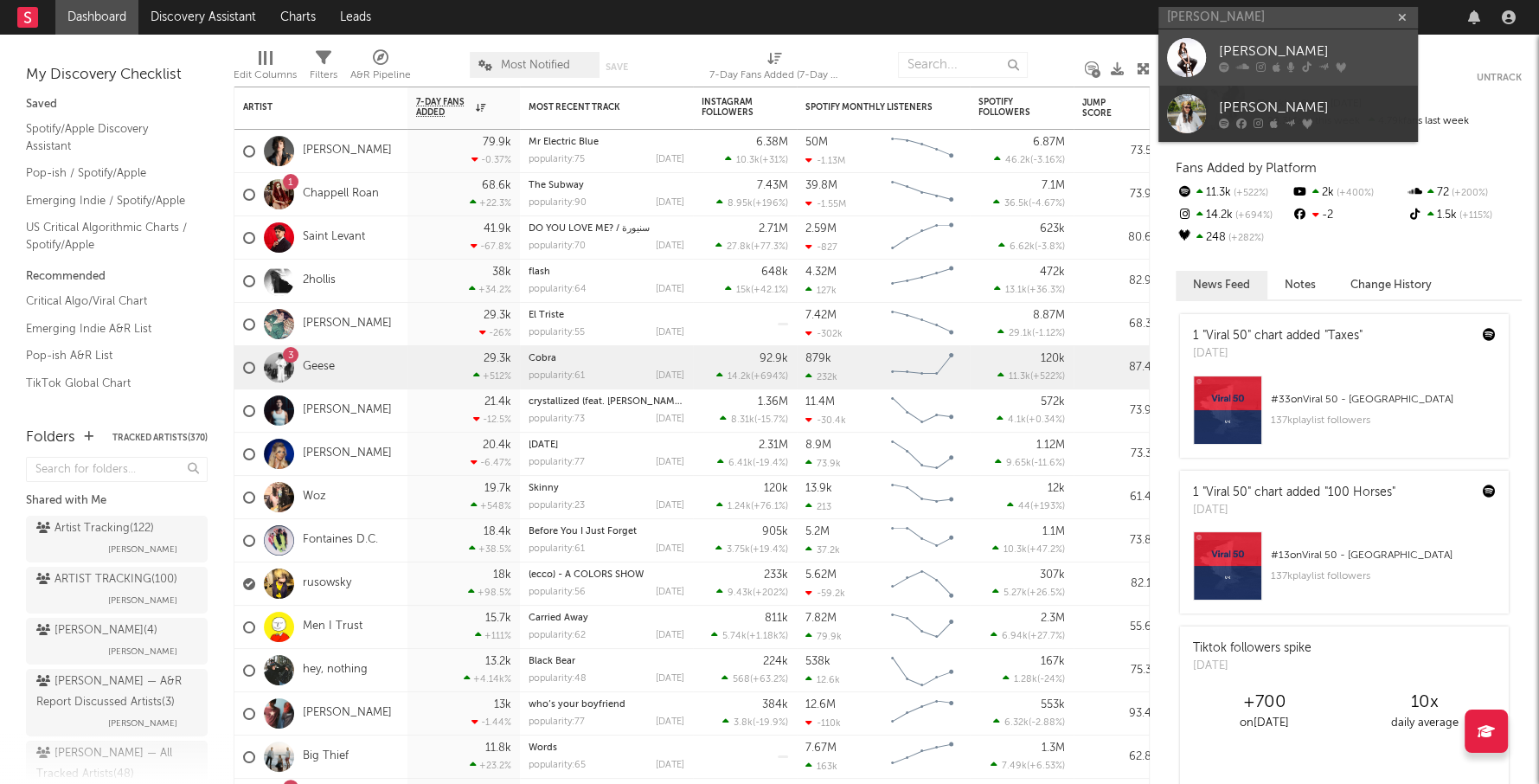
type input "lola young"
click at [1278, 45] on div "Lola Young" at bounding box center [1313, 52] width 190 height 21
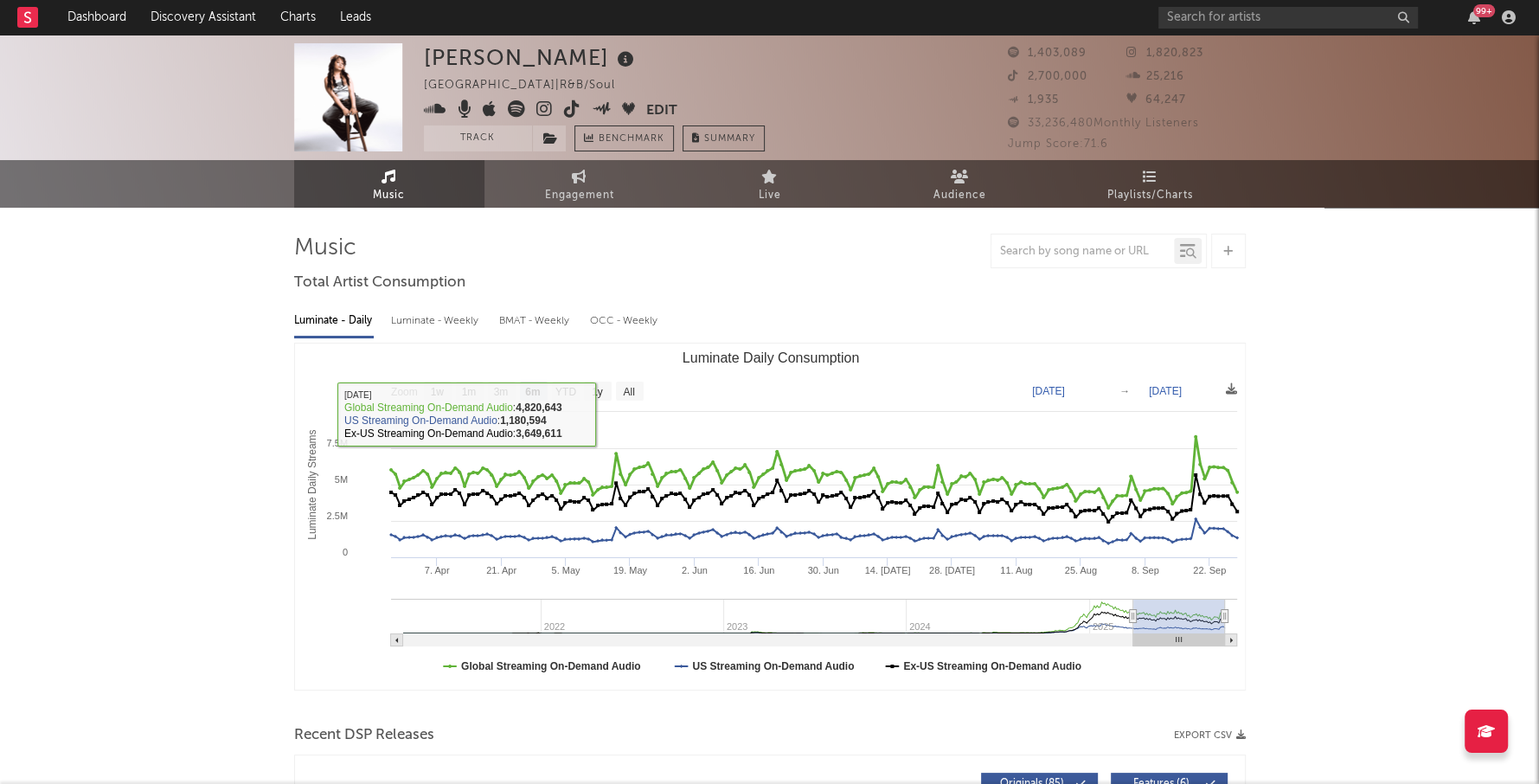
click at [633, 378] on rect "Luminate Daily Consumption" at bounding box center [770, 516] width 951 height 346
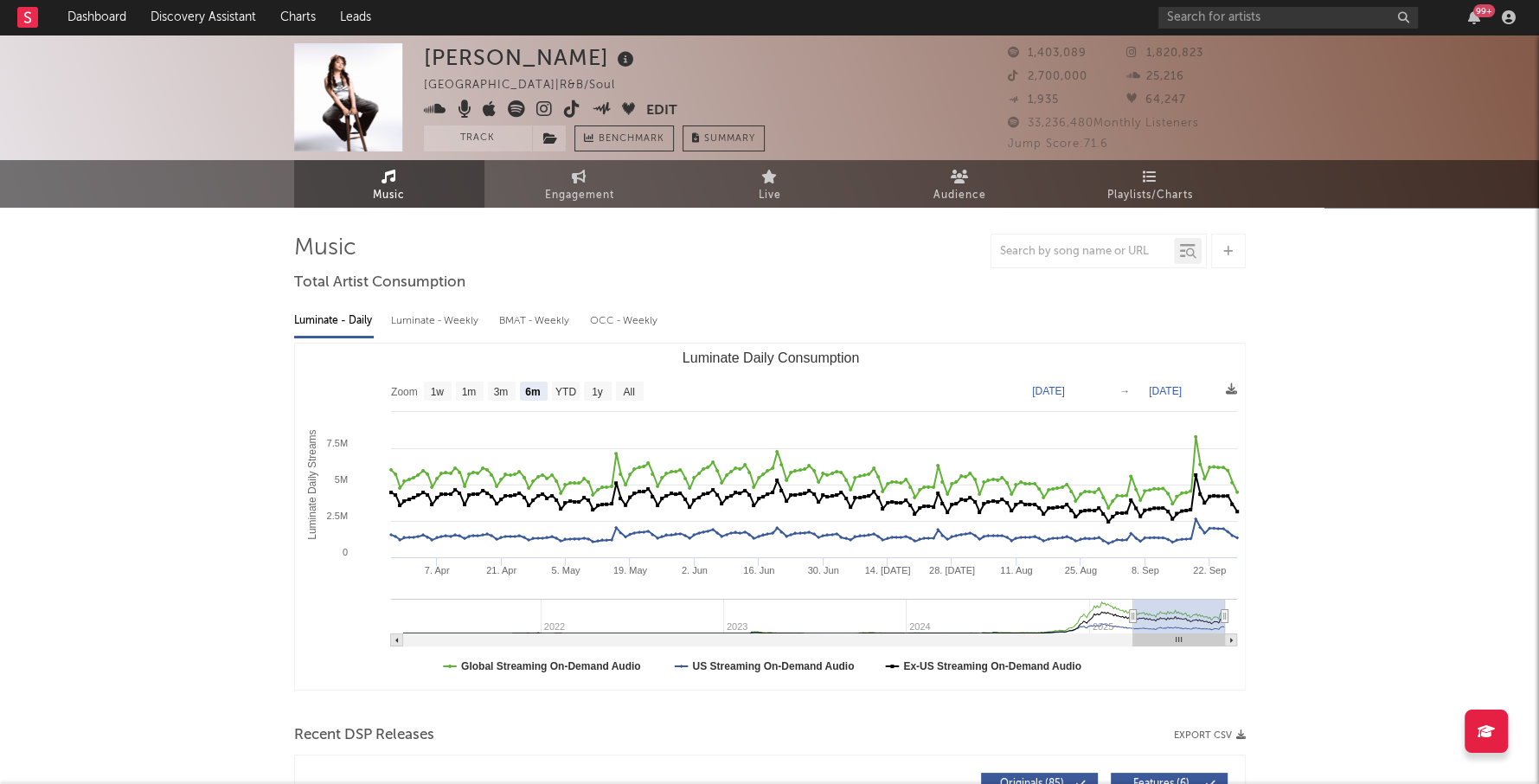
click at [633, 378] on rect "Luminate Daily Consumption" at bounding box center [770, 516] width 951 height 346
click at [629, 387] on text "All" at bounding box center [629, 392] width 11 height 12
select select "All"
type input "[DATE]"
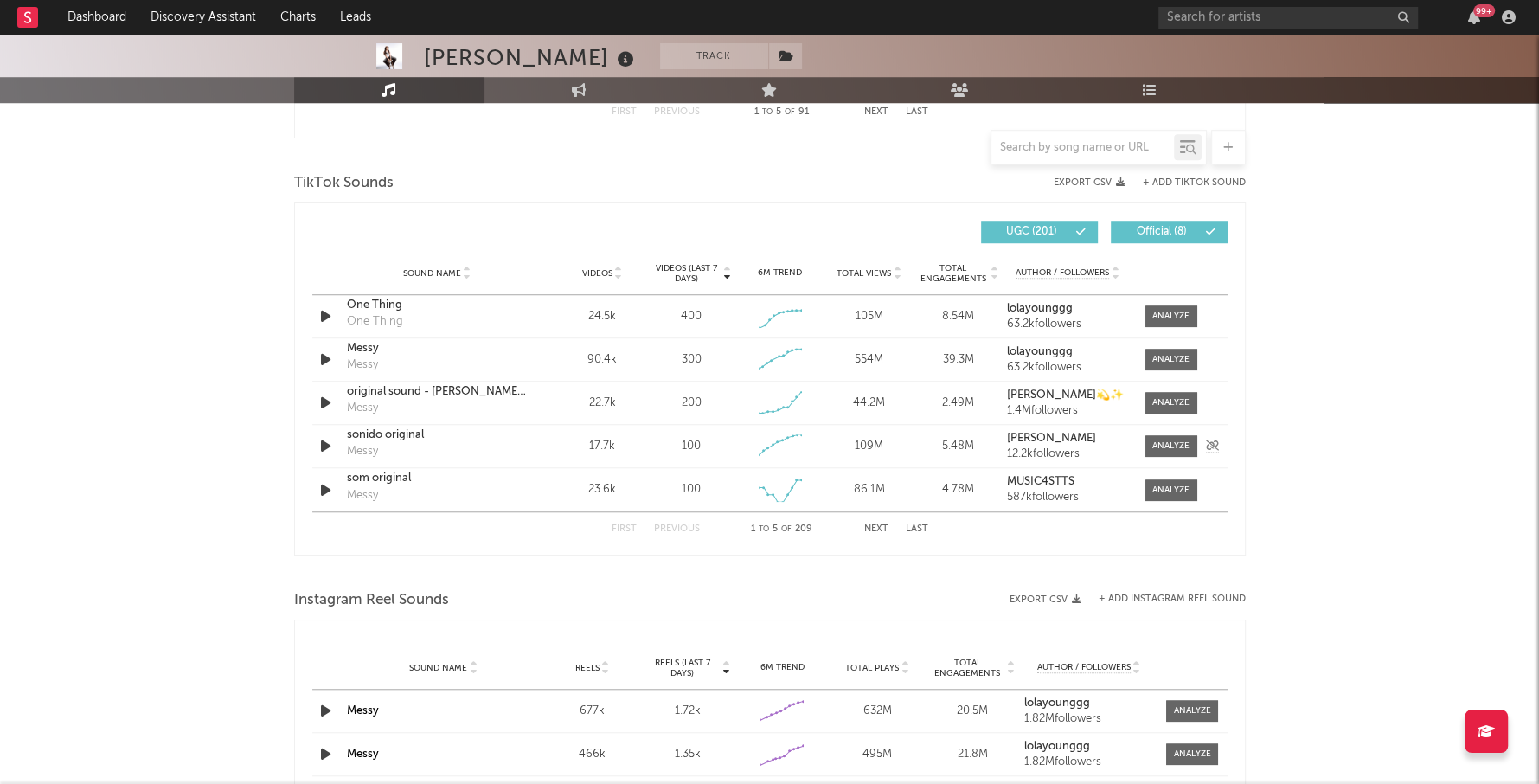
scroll to position [1213, 0]
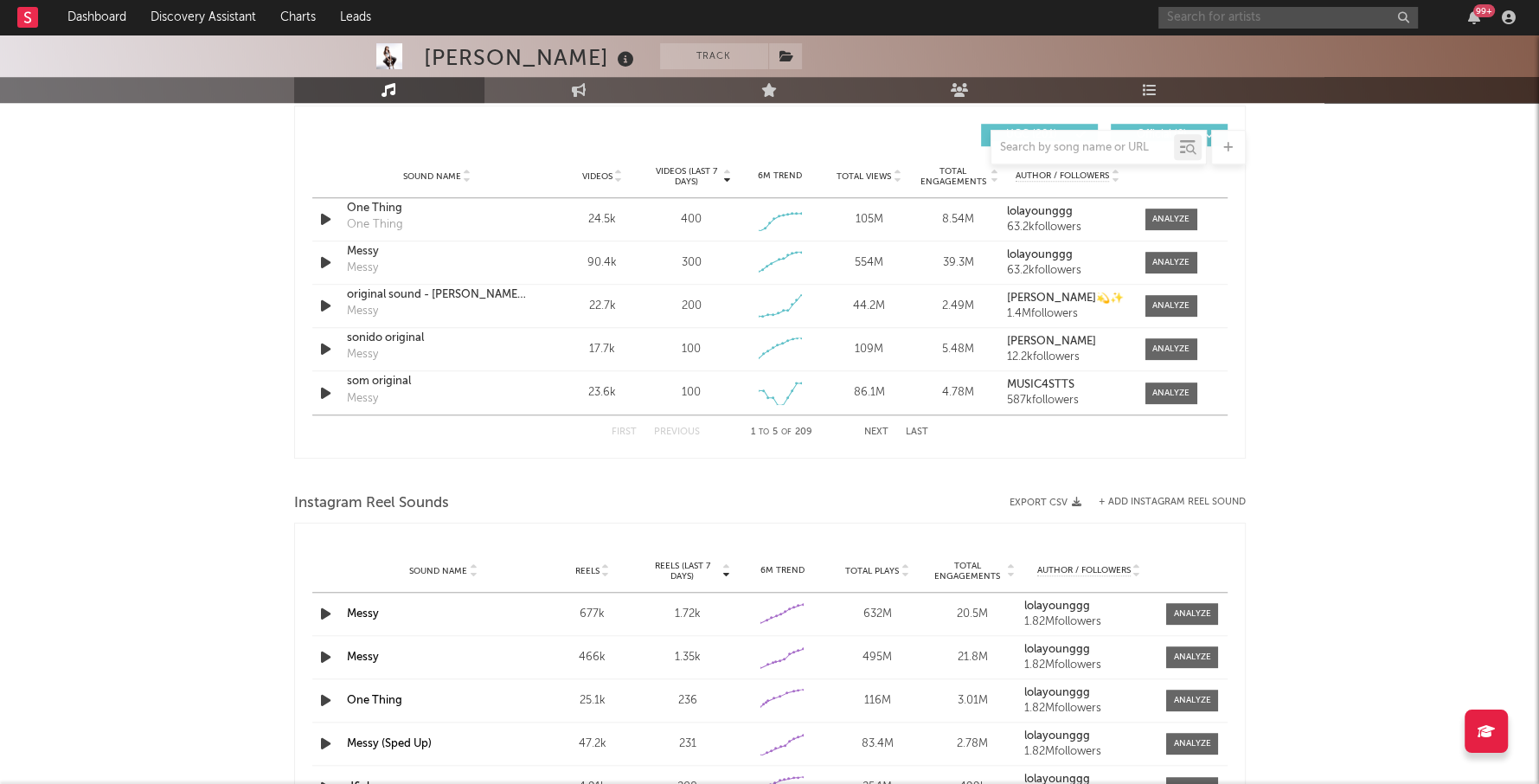
click at [1214, 21] on input "text" at bounding box center [1288, 17] width 259 height 22
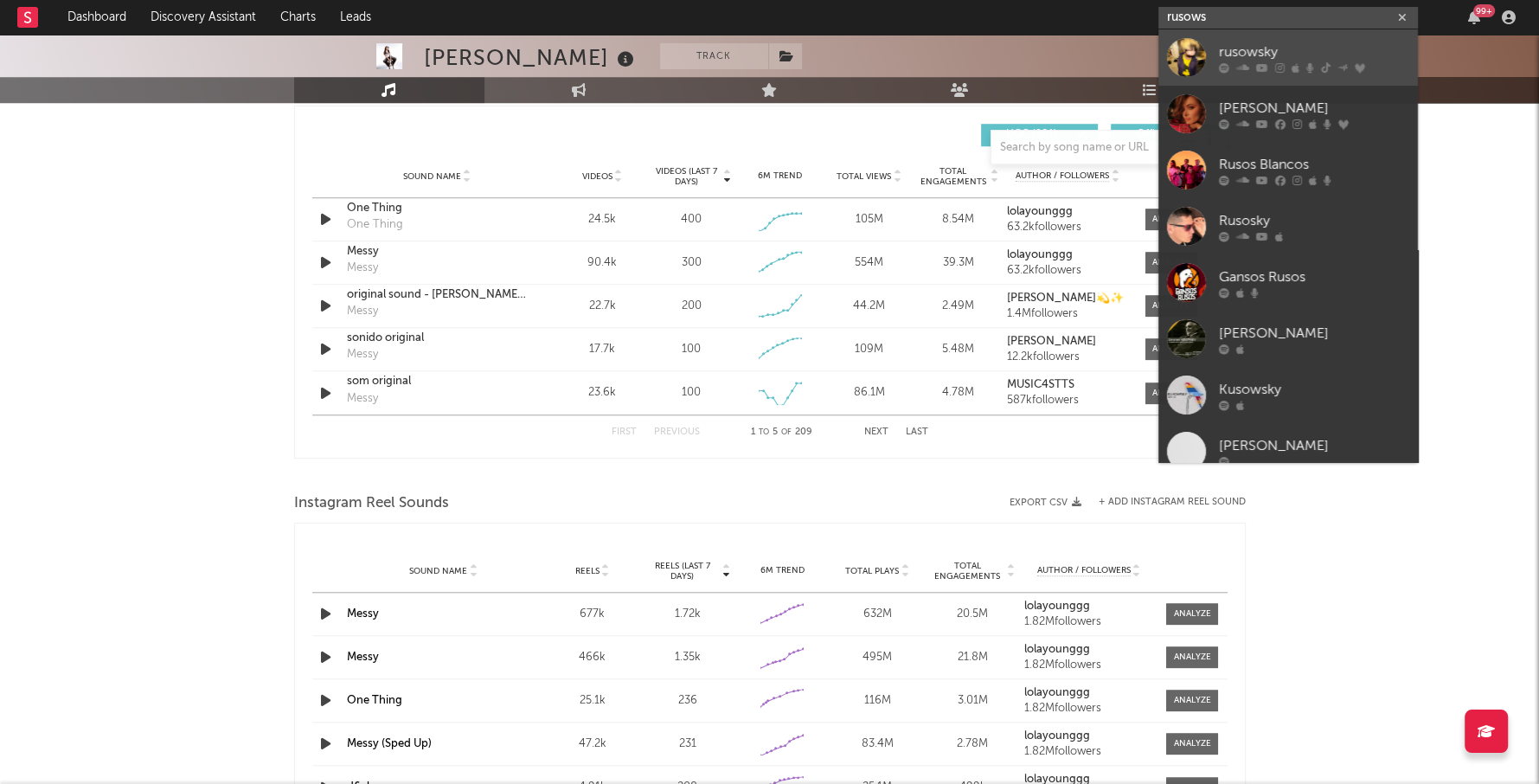
type input "rusows"
click at [1265, 41] on link "rusowsky" at bounding box center [1288, 57] width 259 height 56
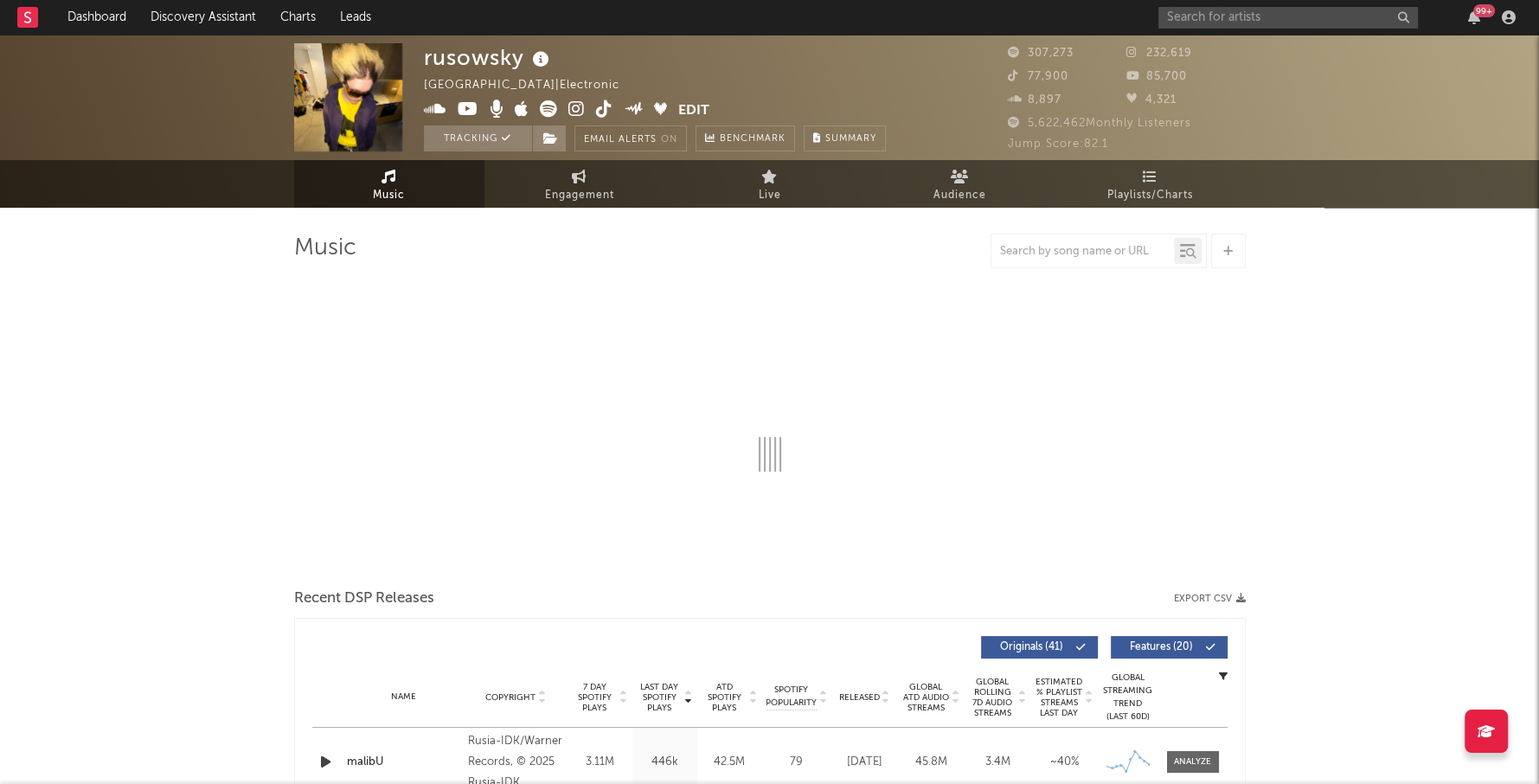
select select "6m"
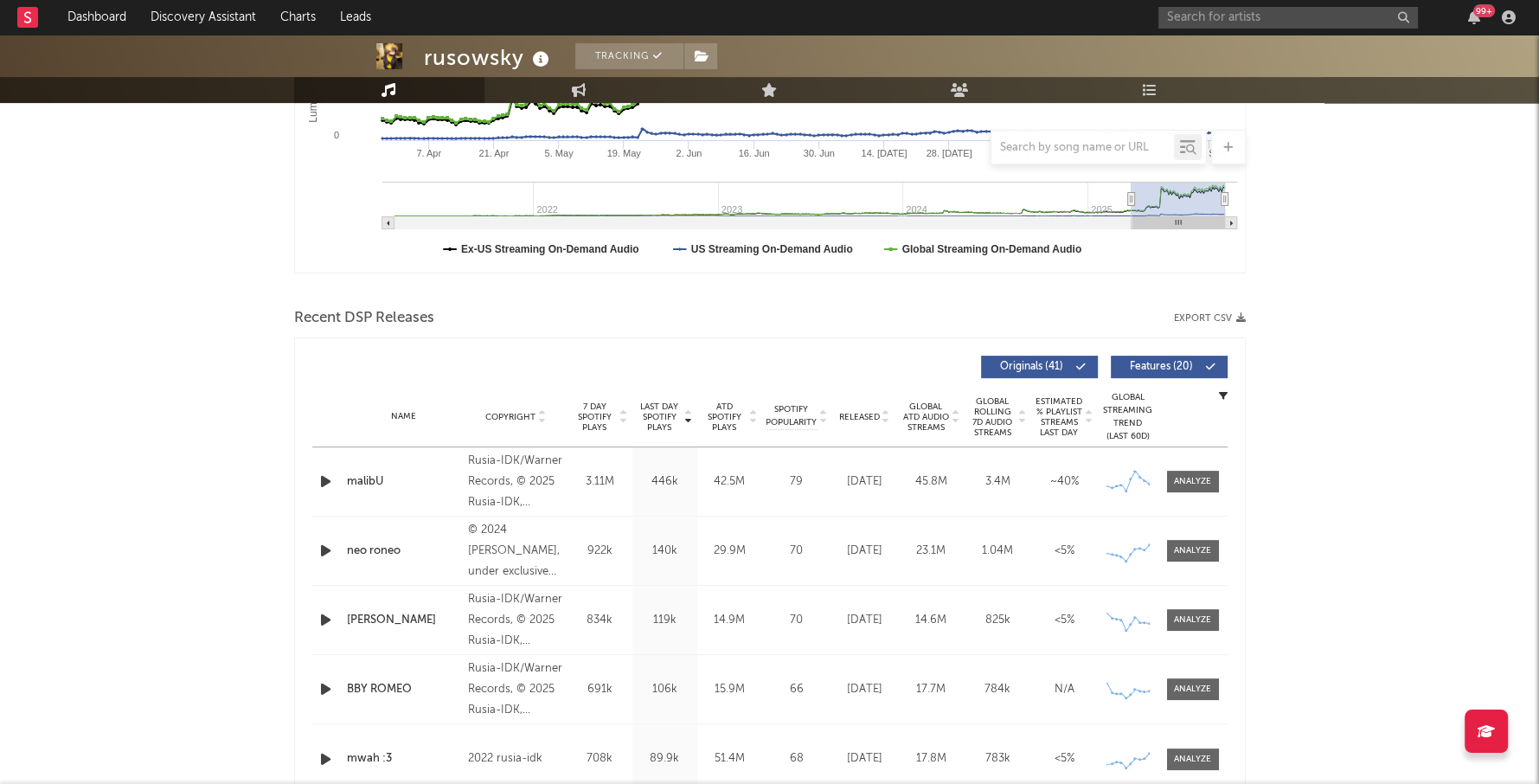
scroll to position [528, 0]
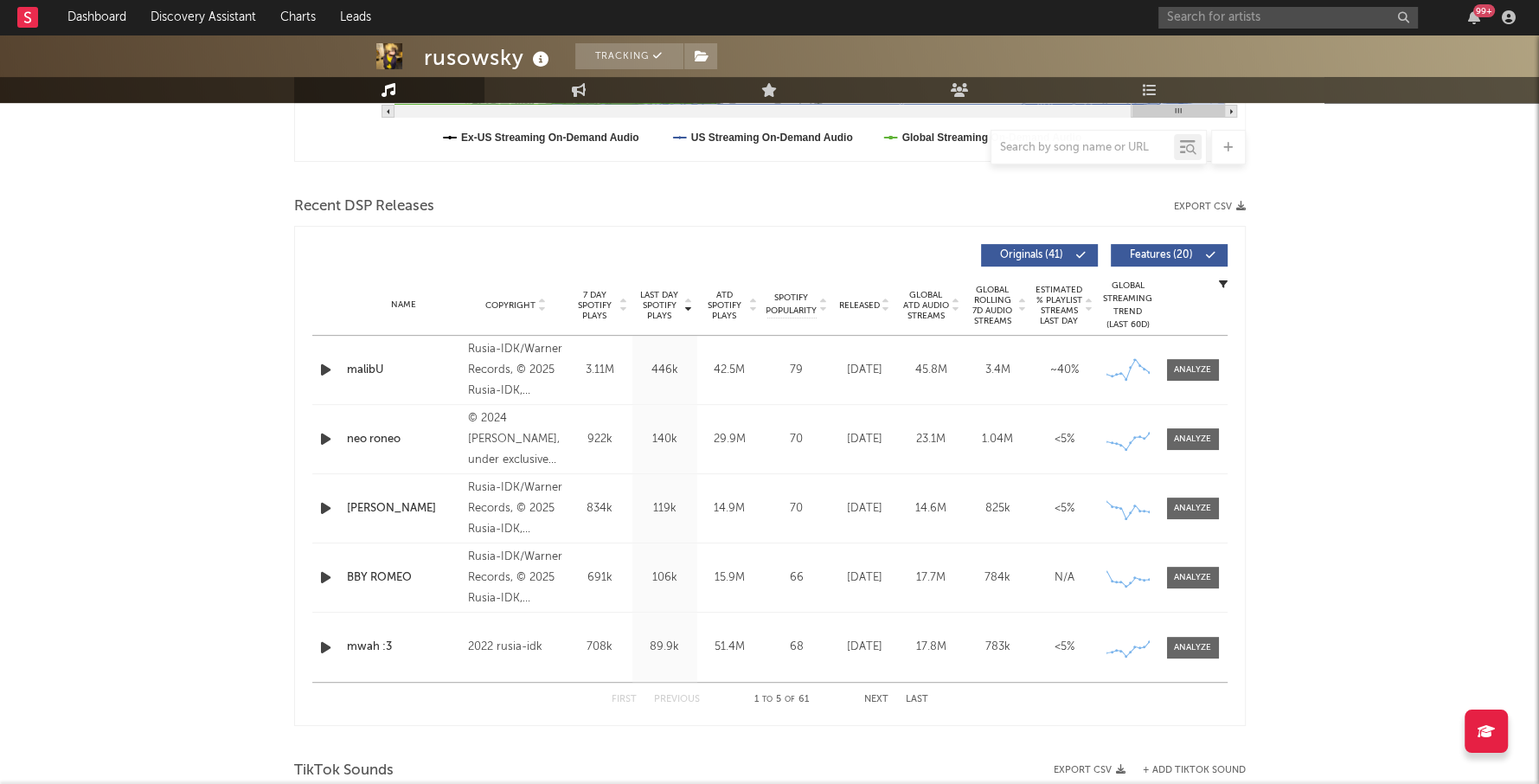
click at [880, 699] on button "Next" at bounding box center [877, 700] width 24 height 9
click at [626, 695] on button "First" at bounding box center [624, 700] width 25 height 9
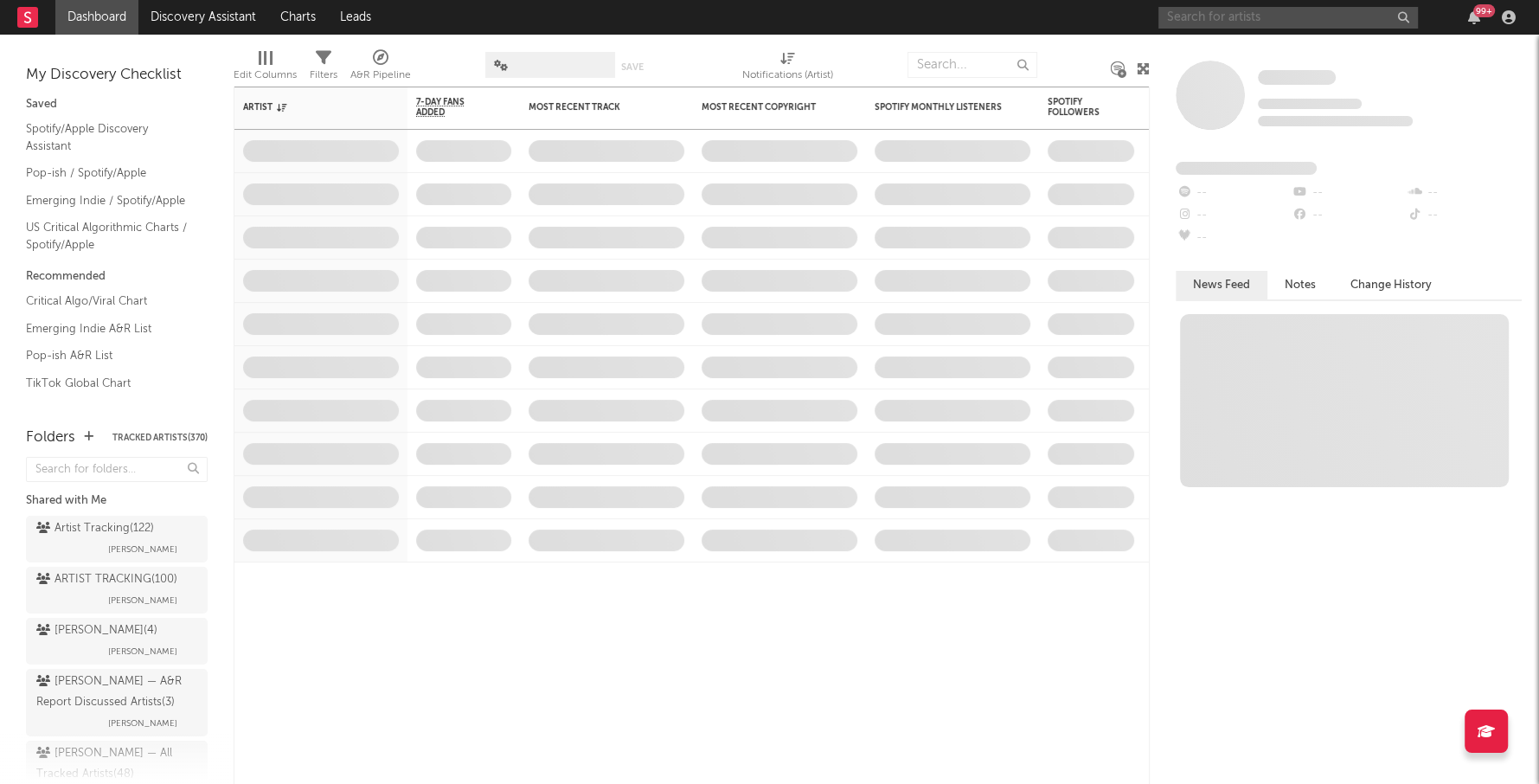
click at [1219, 17] on input "text" at bounding box center [1288, 17] width 259 height 22
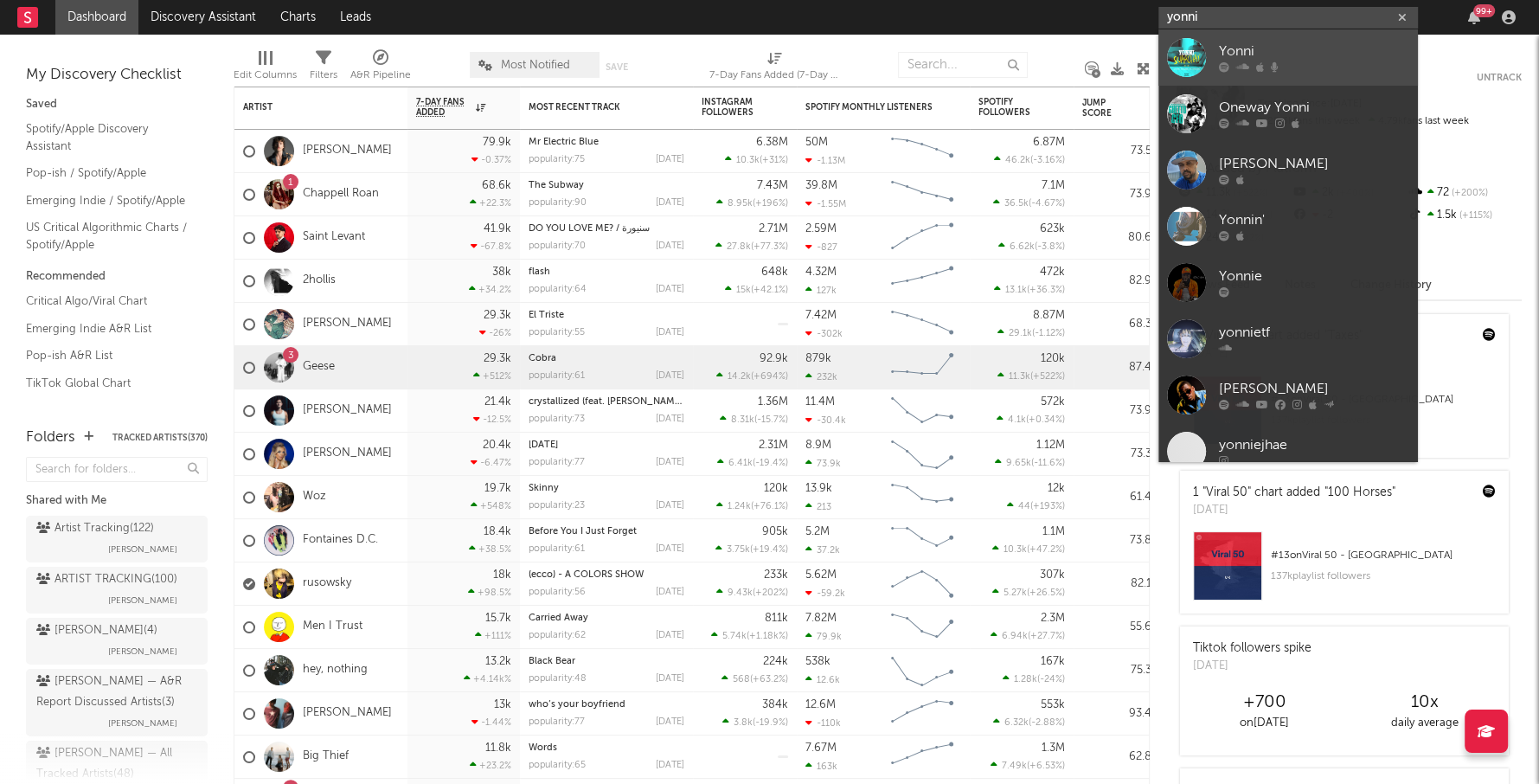
type input "yonni"
click at [1257, 48] on div "Yonni" at bounding box center [1313, 52] width 190 height 21
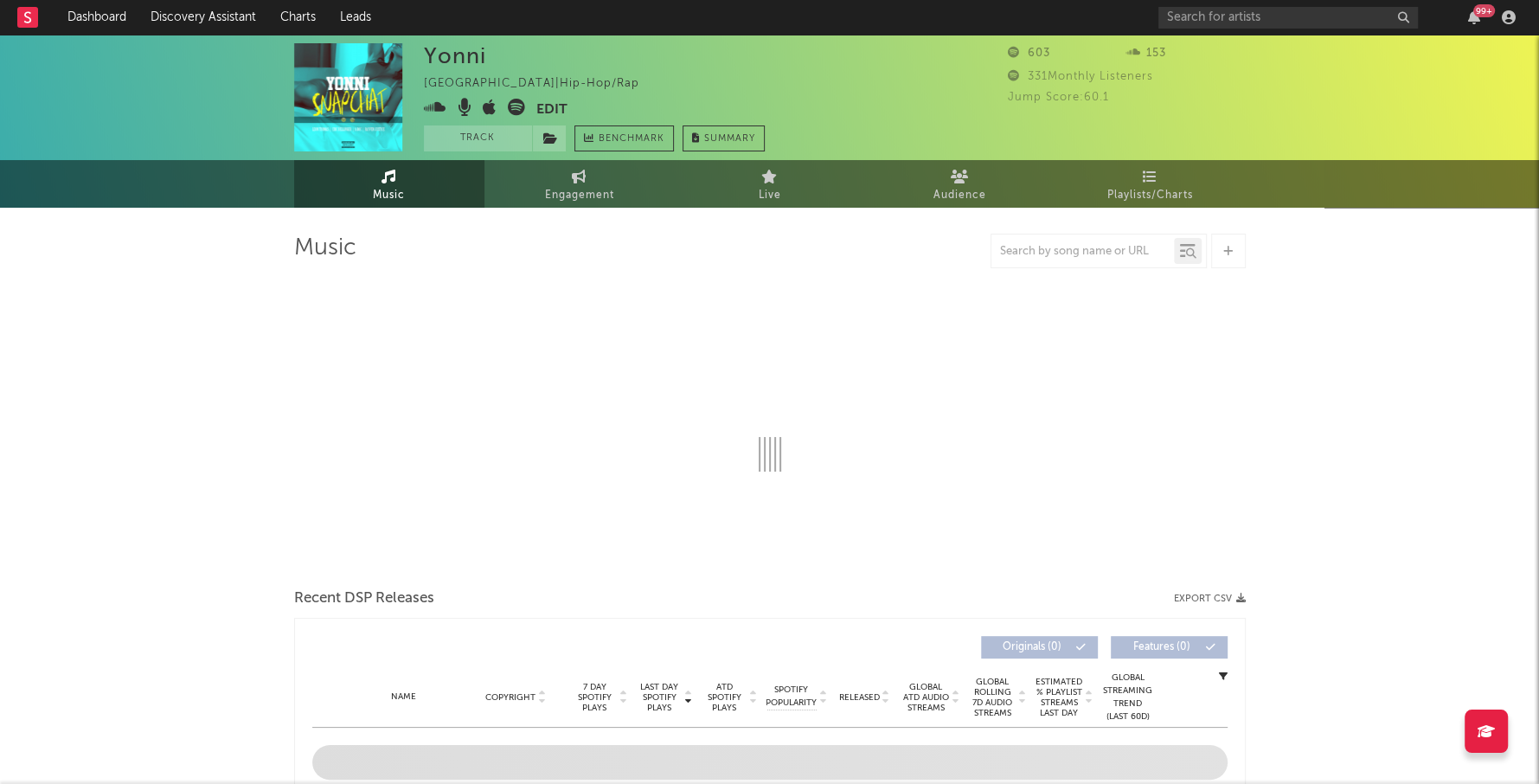
select select "6m"
